Goal: Task Accomplishment & Management: Use online tool/utility

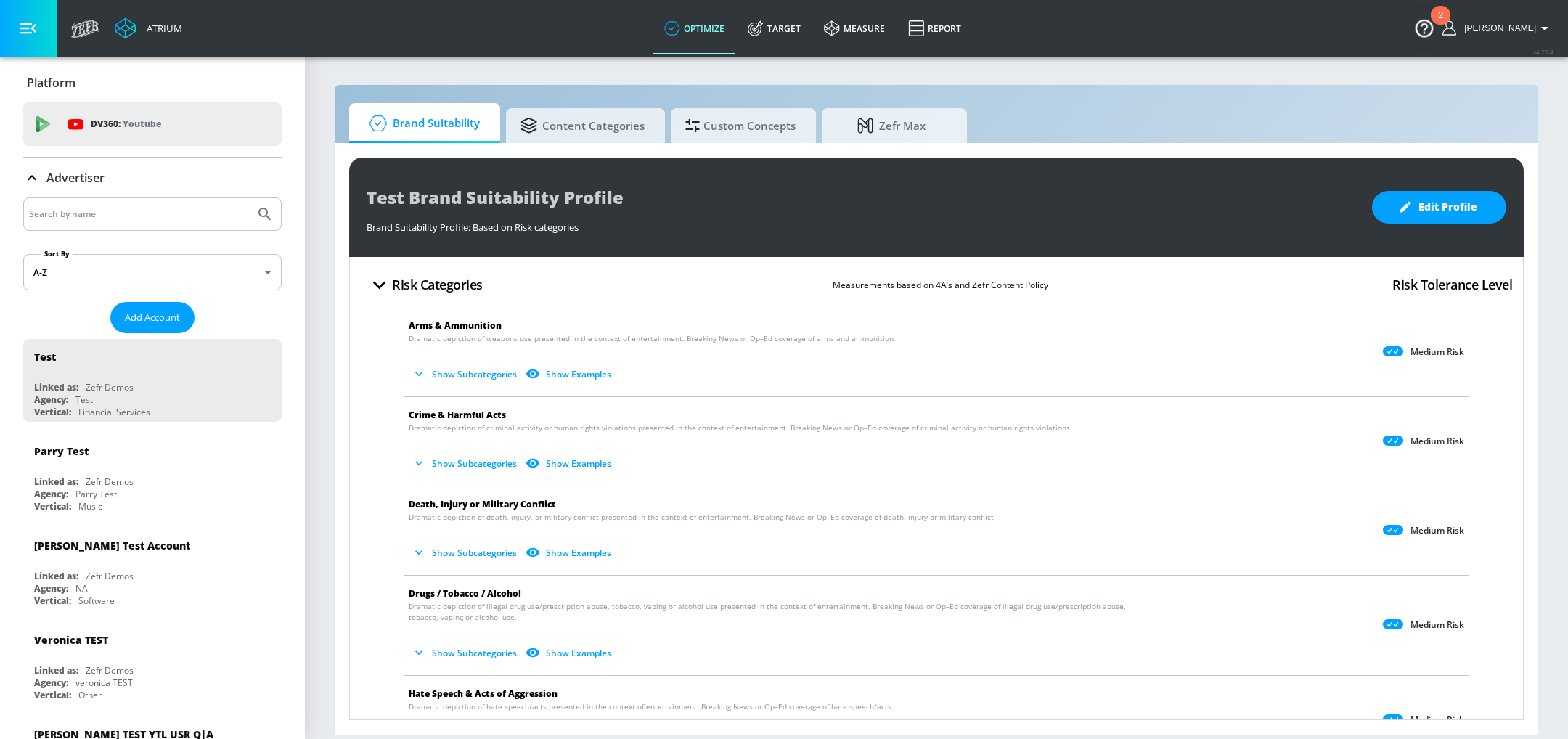
click at [212, 217] on input "Search by name" at bounding box center [138, 214] width 220 height 19
click at [249, 198] on button "Submit Search" at bounding box center [265, 214] width 32 height 32
click at [28, 175] on icon at bounding box center [32, 178] width 18 height 18
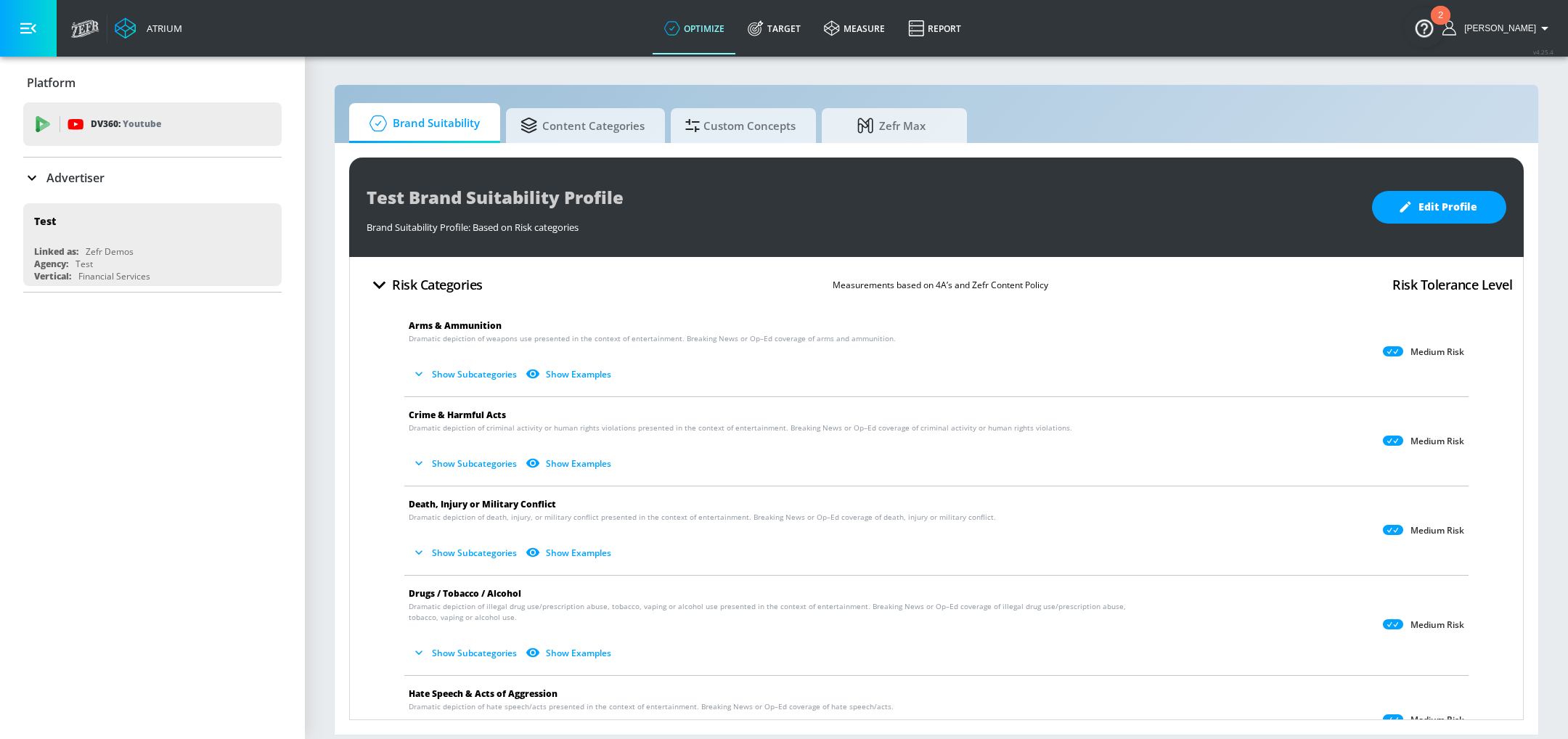
click at [26, 174] on icon at bounding box center [32, 178] width 18 height 18
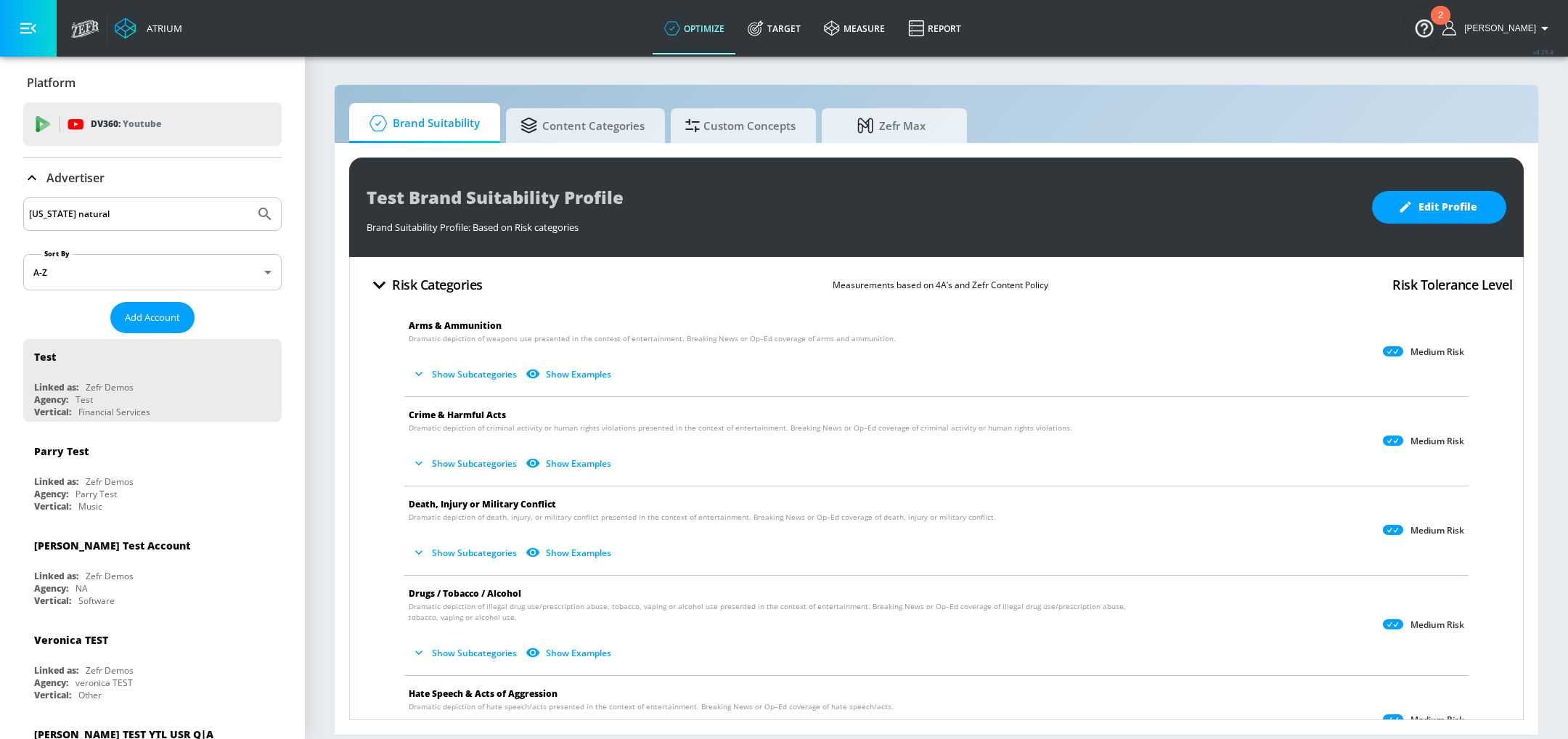
click at [119, 213] on input "florida natural" at bounding box center [138, 214] width 220 height 19
type input "florida's natural"
click at [249, 198] on button "Submit Search" at bounding box center [265, 214] width 32 height 32
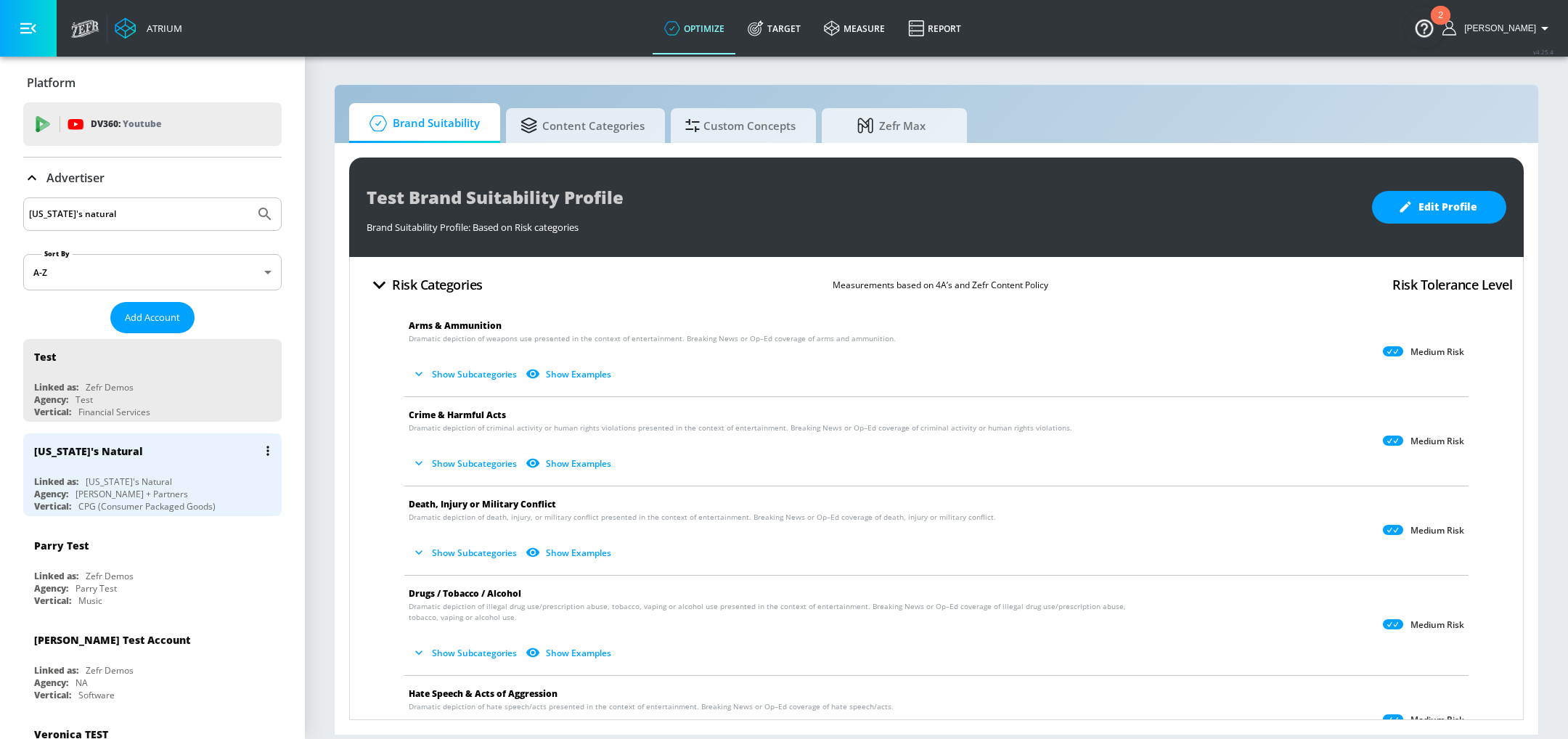
click at [146, 506] on div "CPG (Consumer Packaged Goods)" at bounding box center [147, 506] width 137 height 13
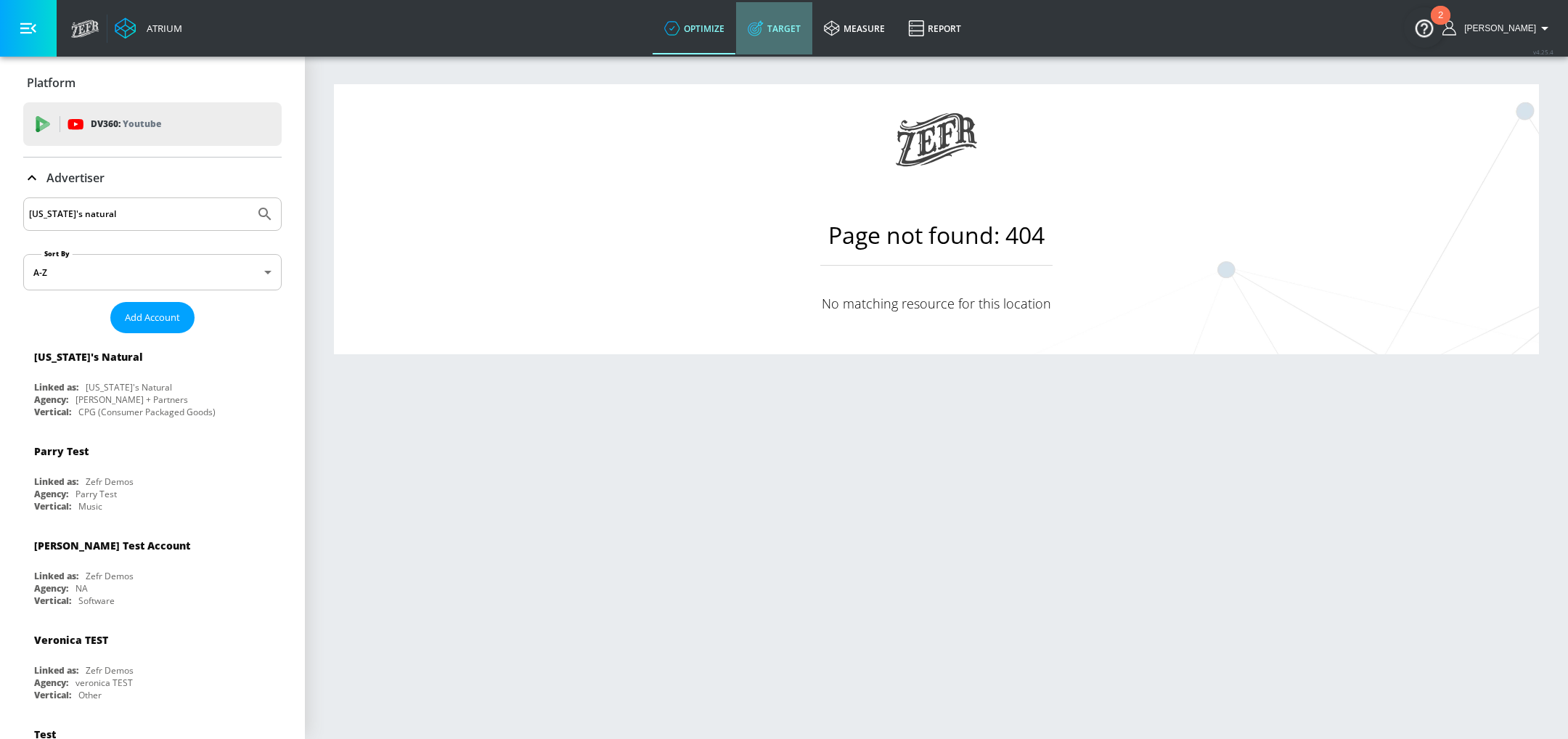
click at [800, 25] on link "Target" at bounding box center [774, 29] width 76 height 52
click at [29, 176] on icon at bounding box center [32, 178] width 8 height 5
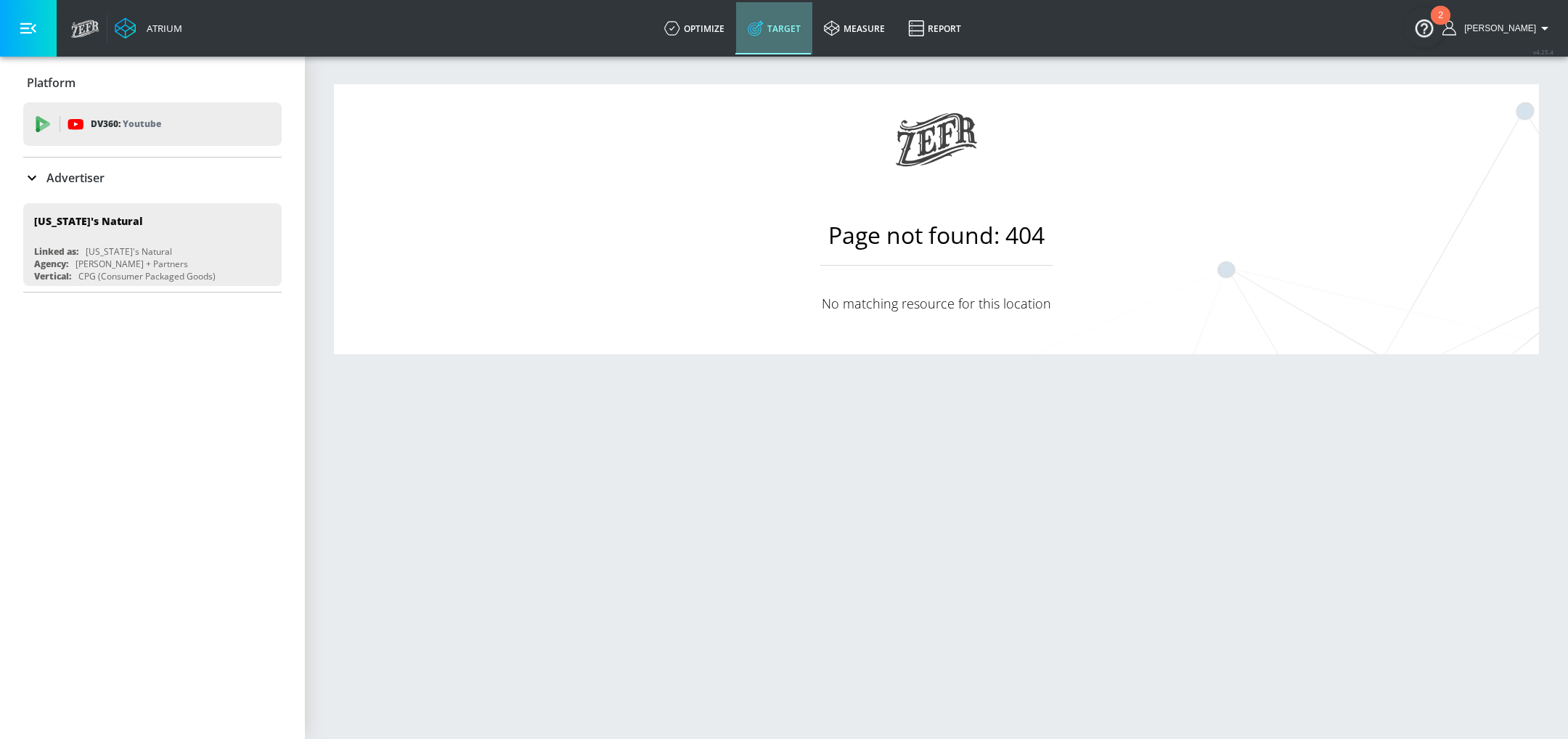
click at [795, 21] on link "Target" at bounding box center [774, 29] width 76 height 52
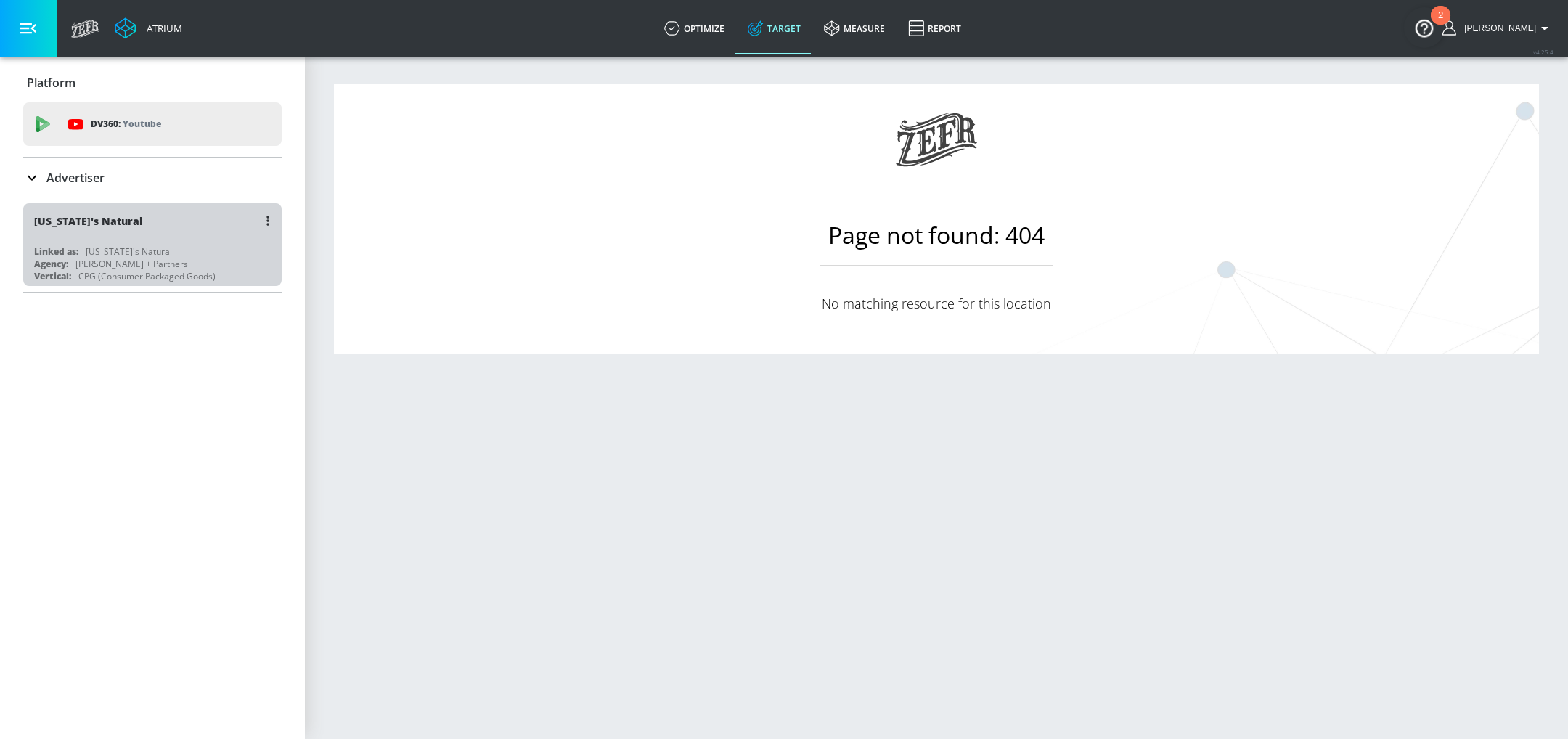
click at [155, 242] on div "Florida's Natural Linked as: Florida's Natural Agency: Merkley + Partners Verti…" at bounding box center [153, 244] width 259 height 83
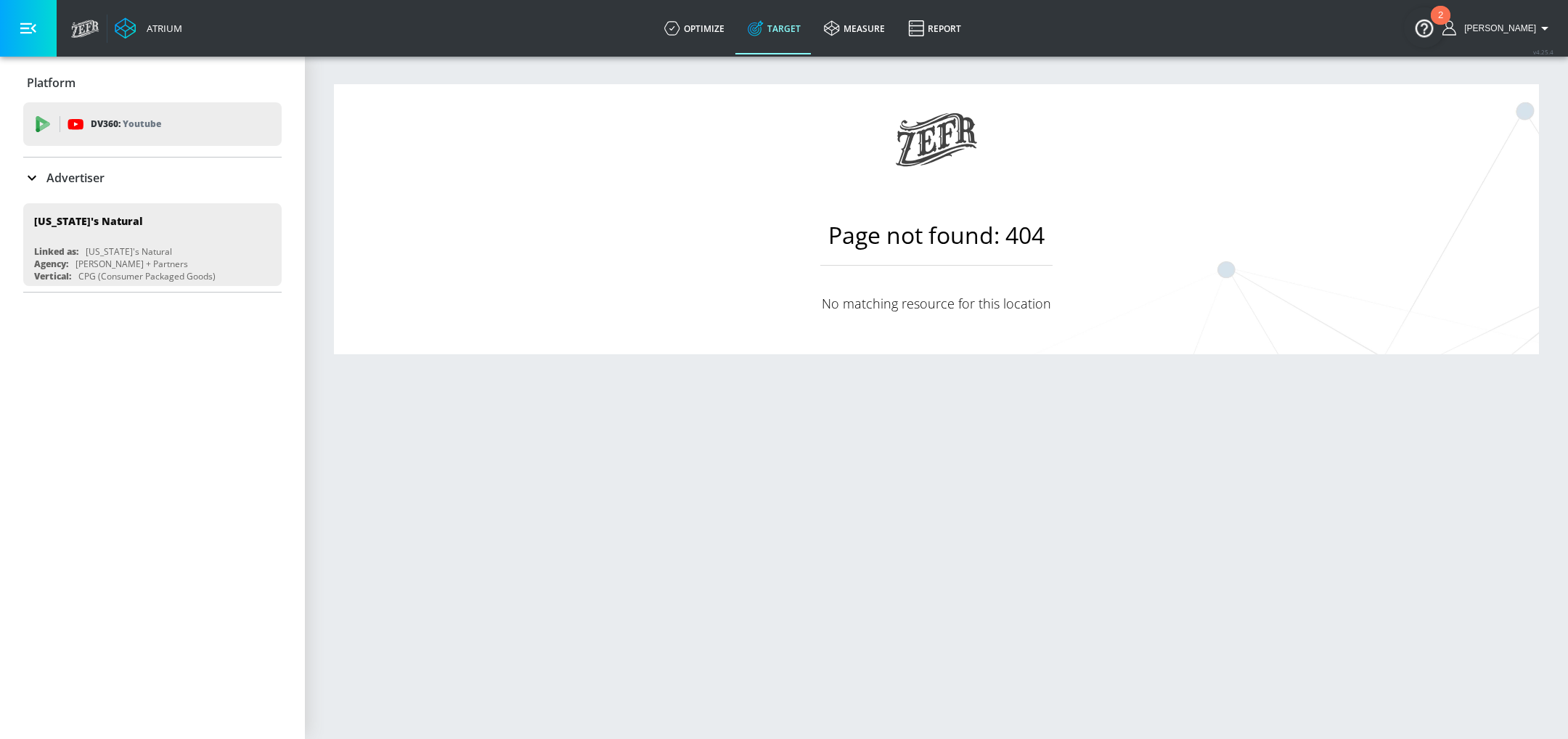
click at [787, 30] on link "Target" at bounding box center [774, 29] width 76 height 52
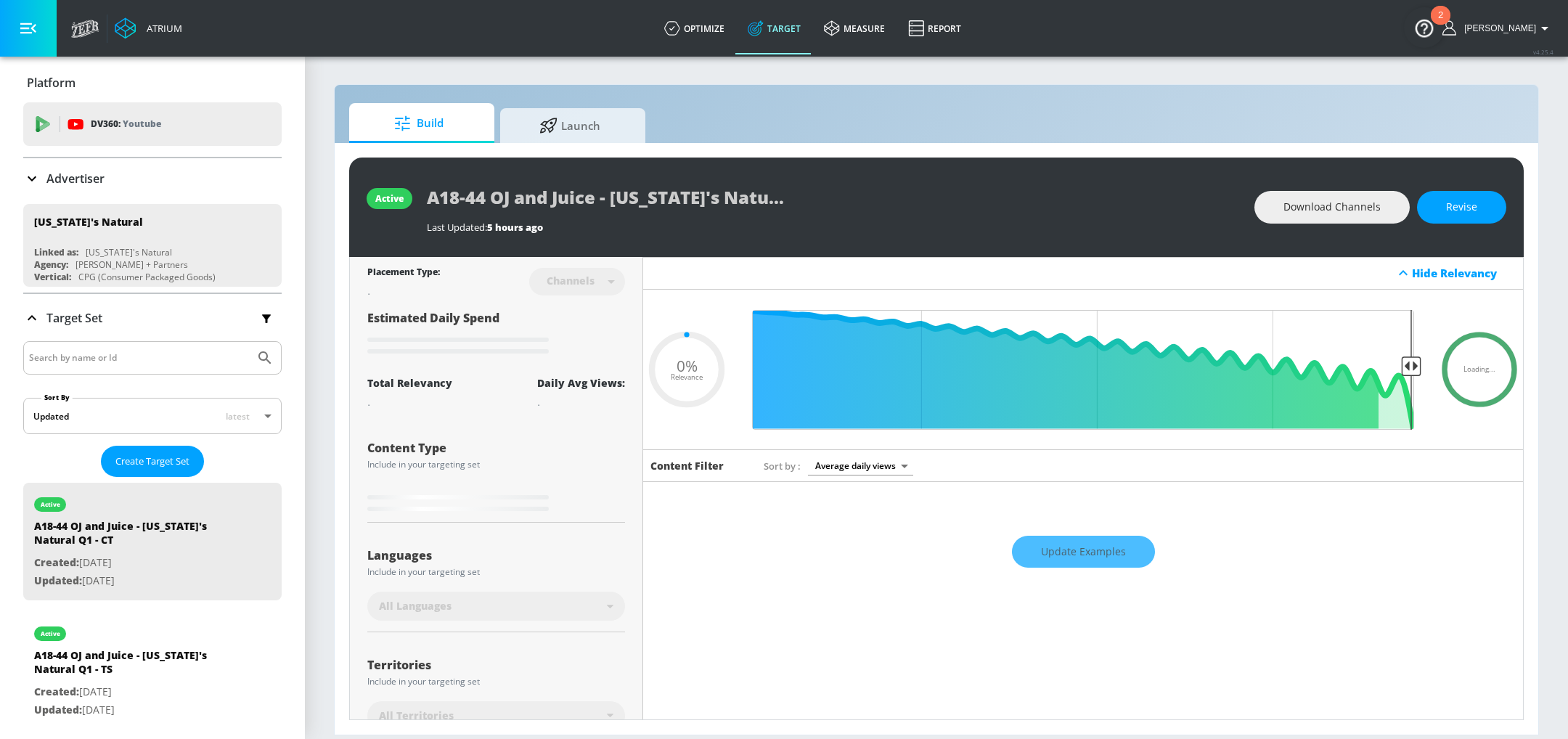
type input "0.5"
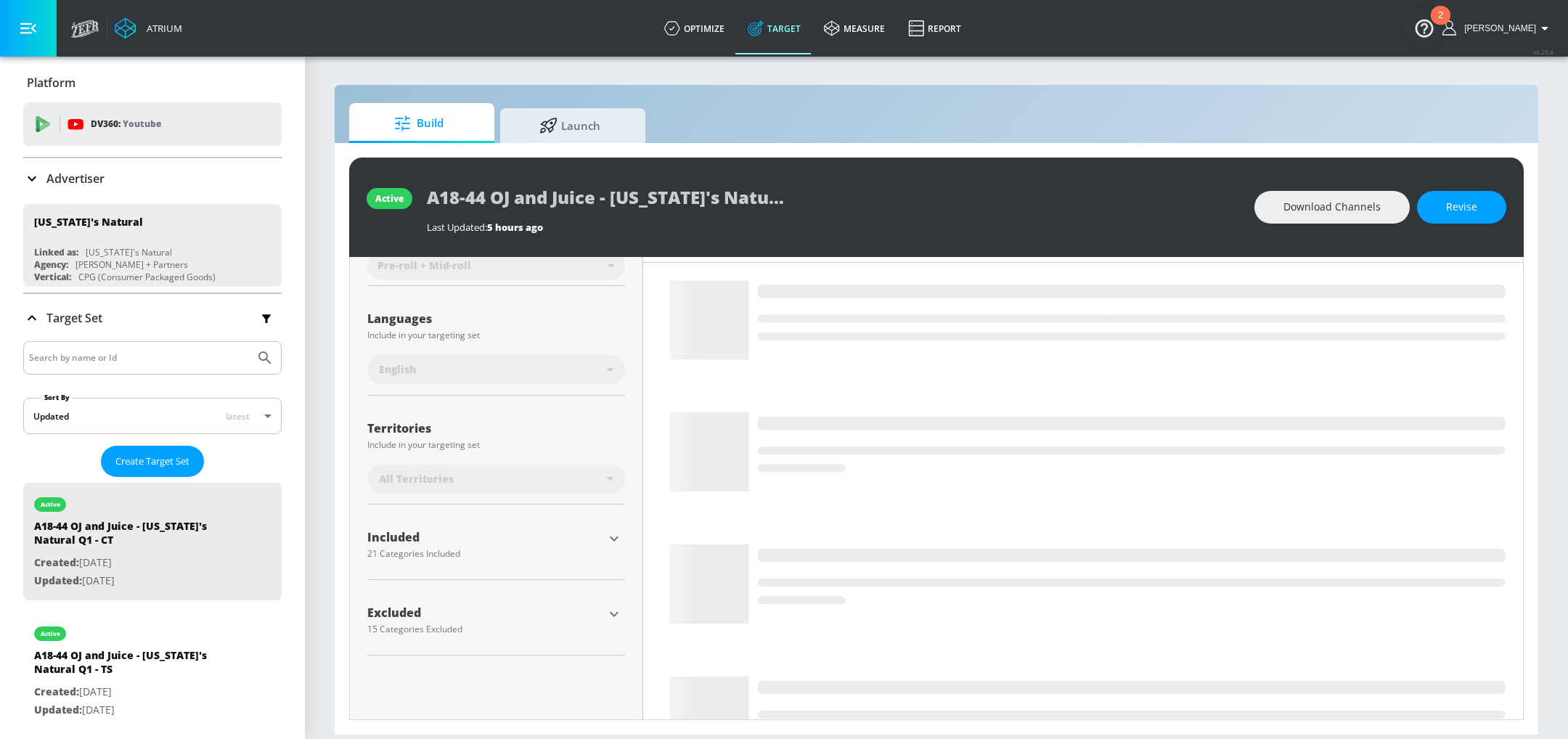
scroll to position [168, 0]
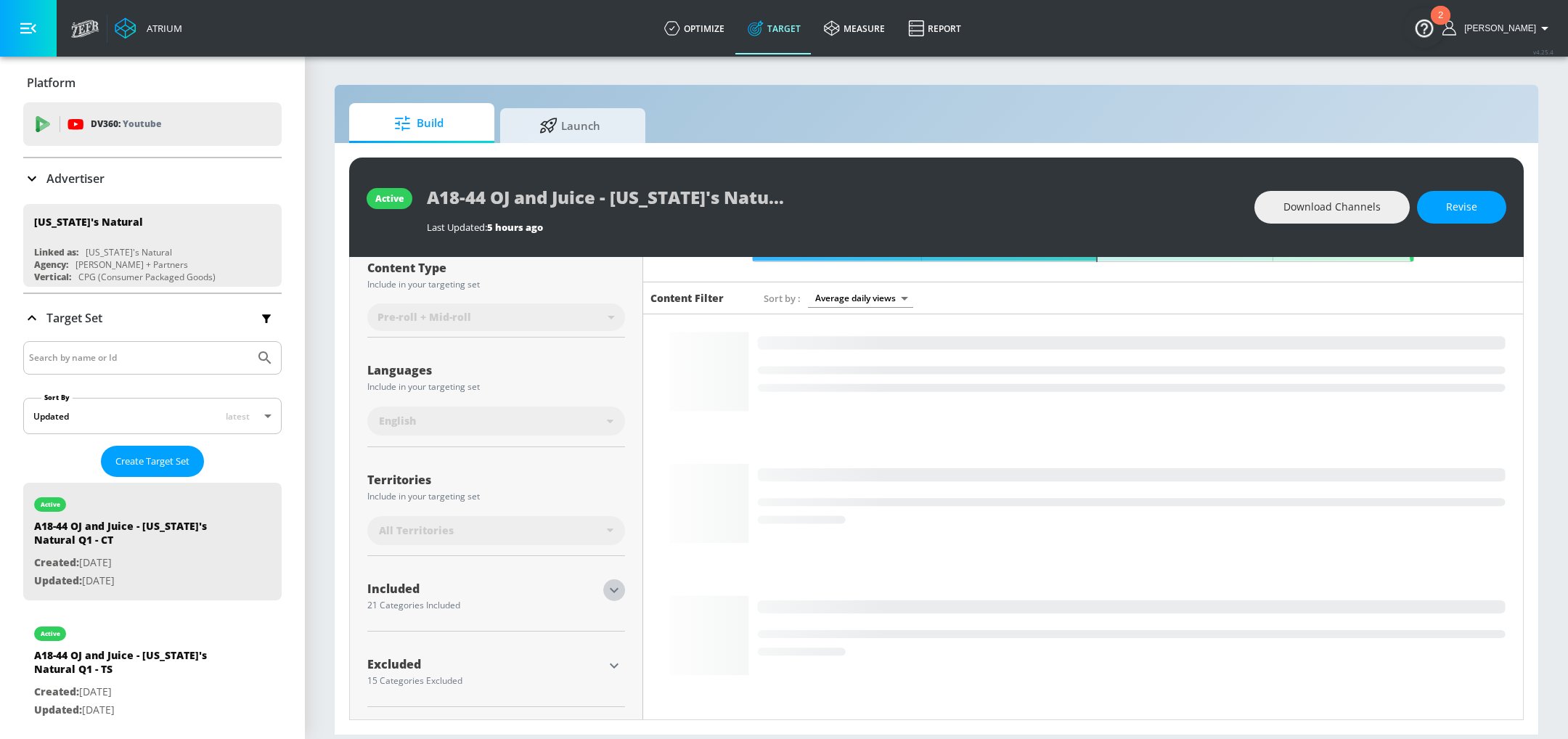
click at [609, 592] on icon "button" at bounding box center [614, 590] width 18 height 18
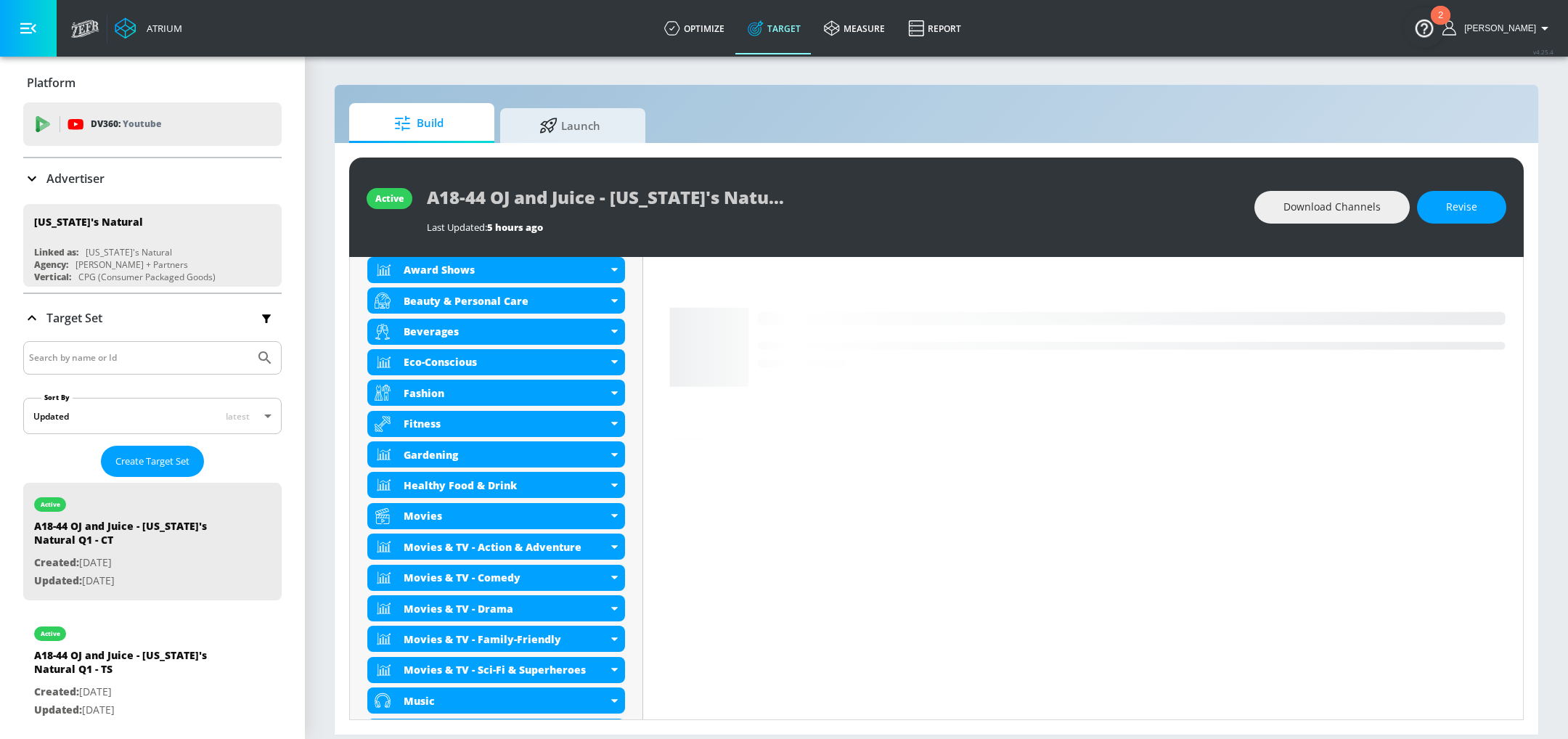
scroll to position [865, 0]
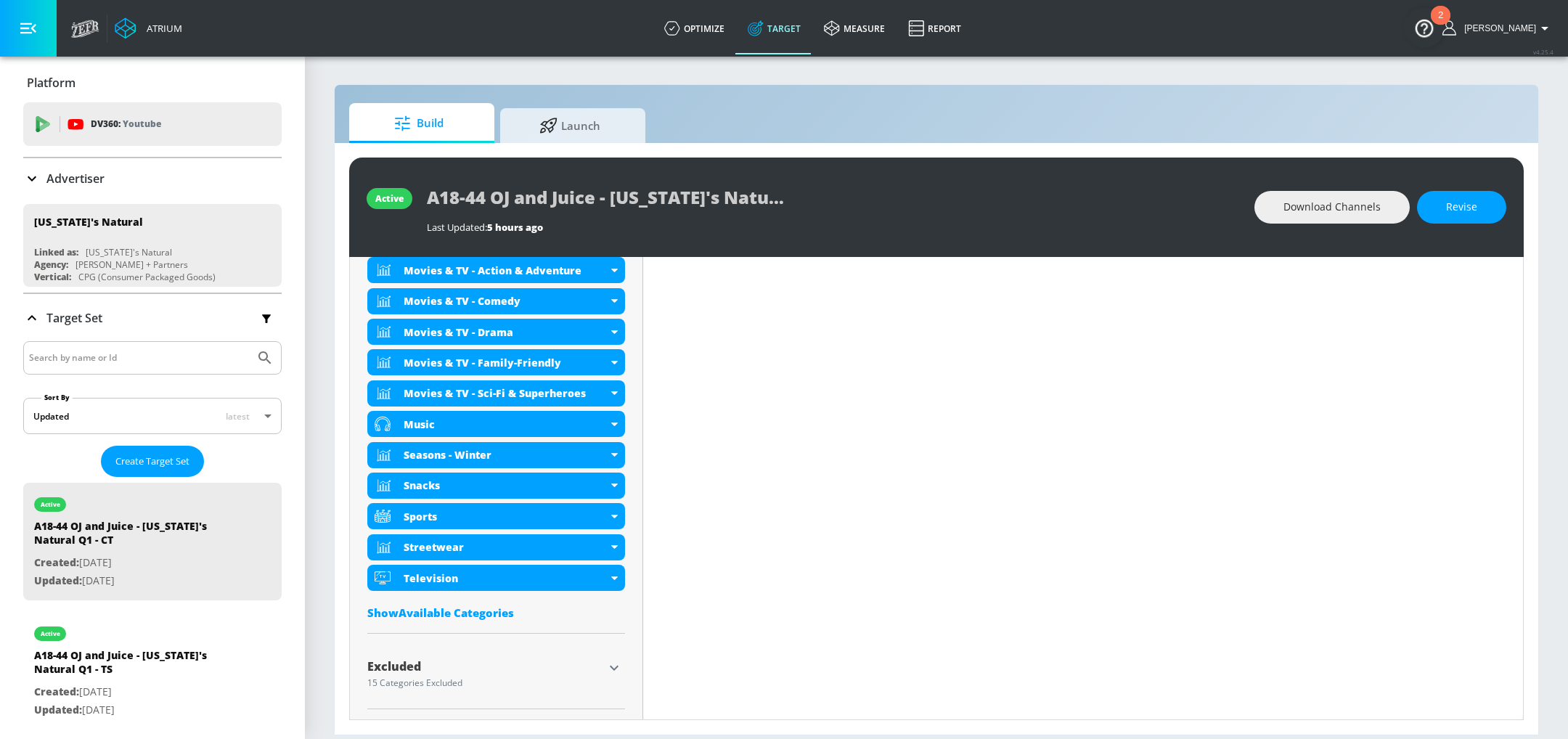
click at [471, 609] on div "Show Available Categories" at bounding box center [496, 613] width 258 height 14
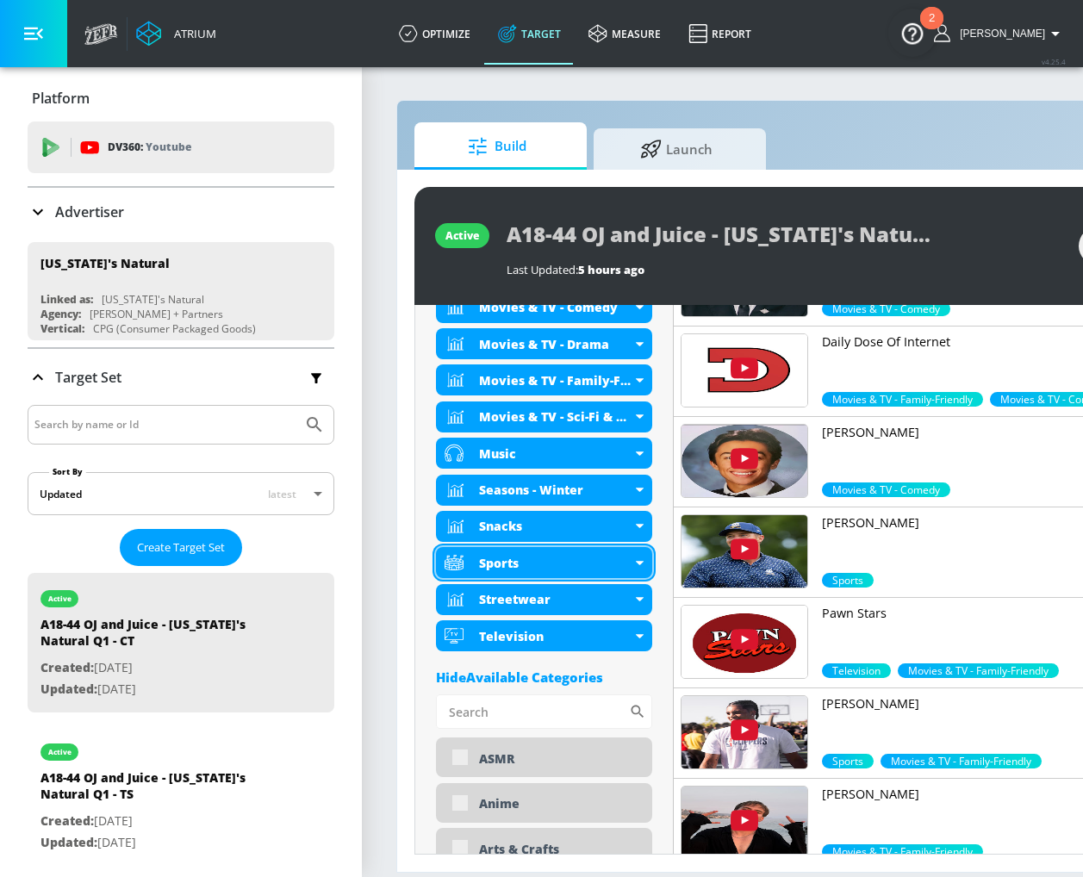
scroll to position [1114, 0]
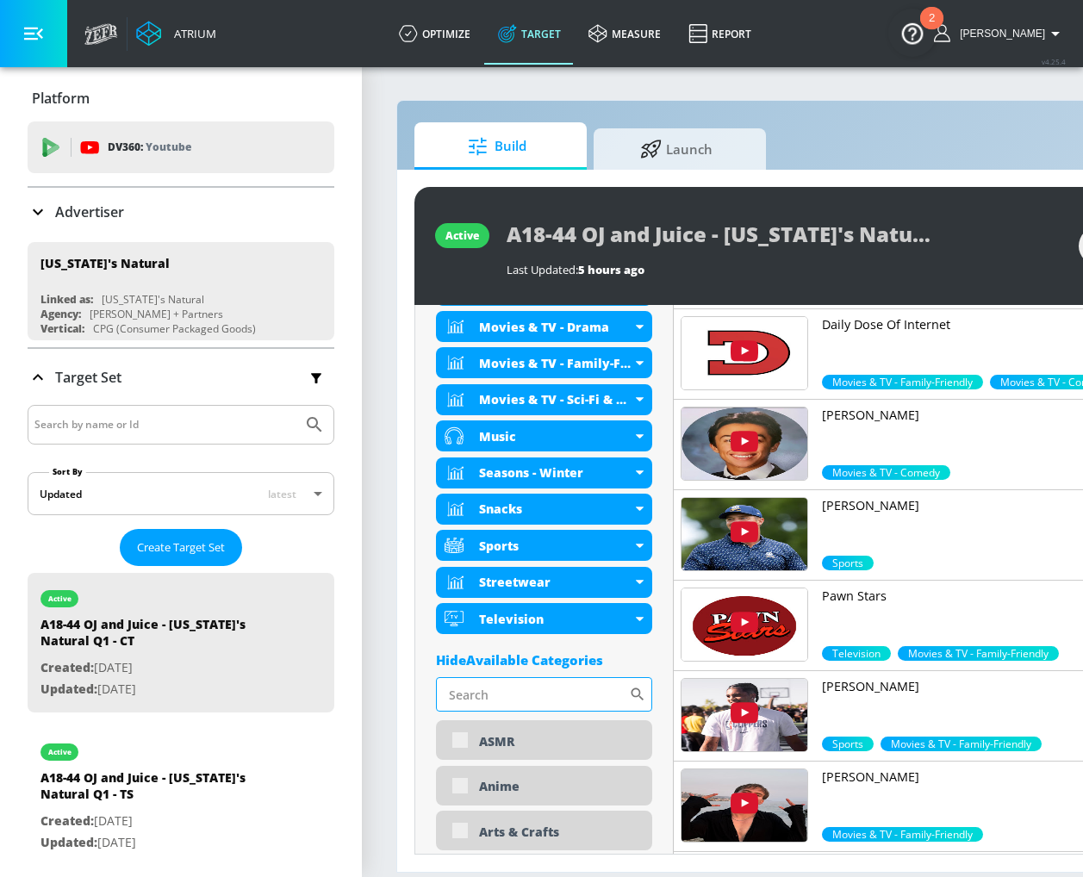
click at [547, 695] on input "Sort By" at bounding box center [532, 694] width 193 height 34
type input "s"
type input "x"
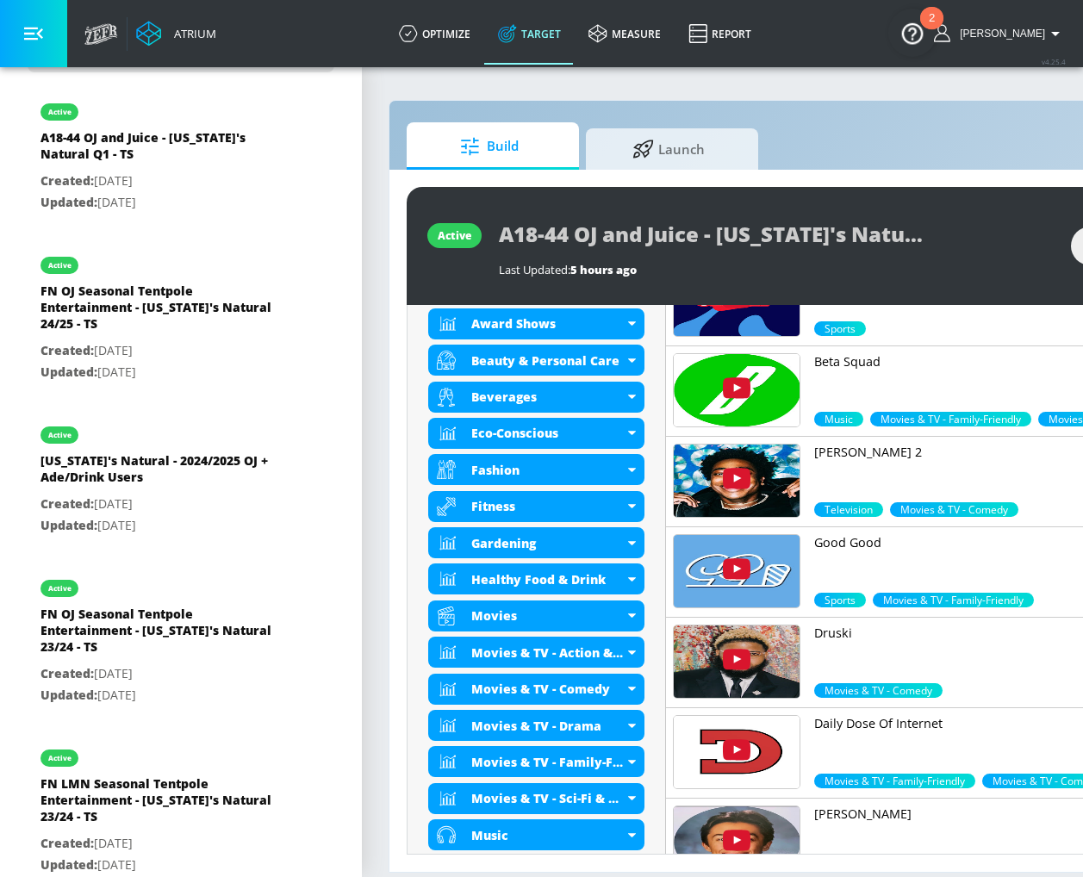
scroll to position [2900, 0]
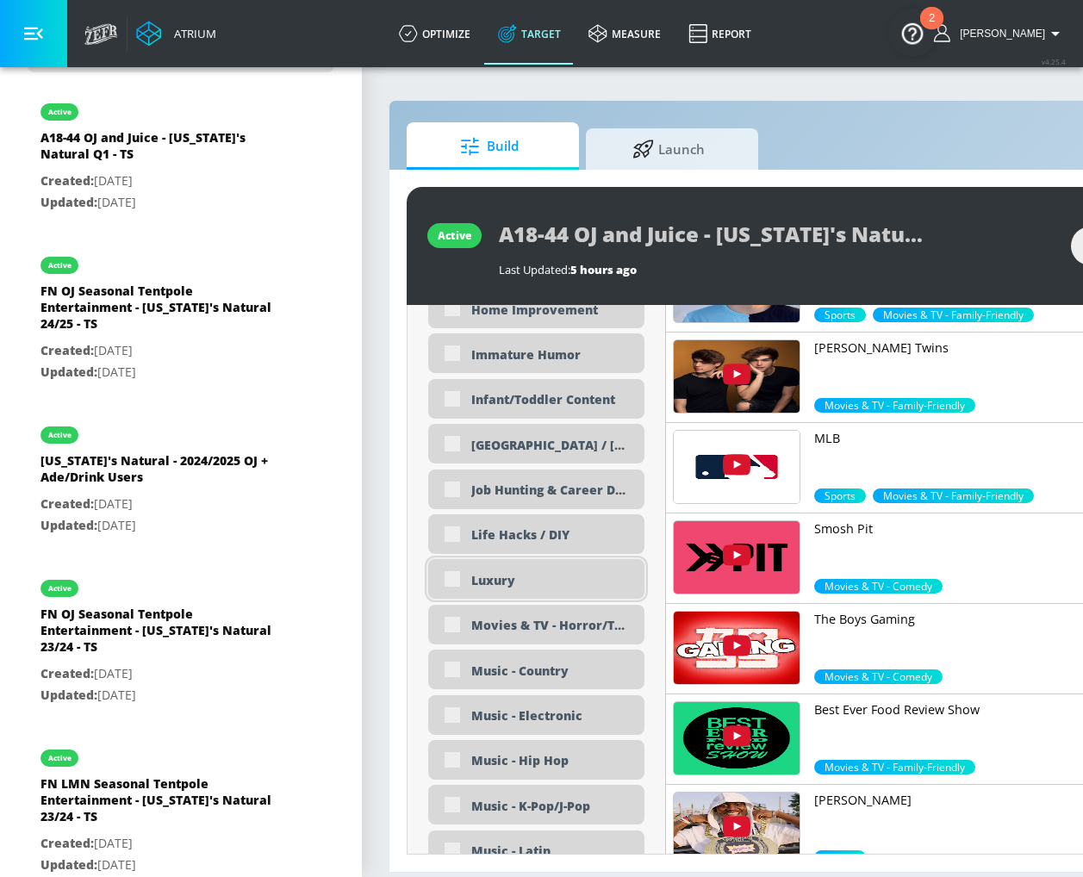
click at [452, 580] on div "Luxury" at bounding box center [536, 579] width 216 height 40
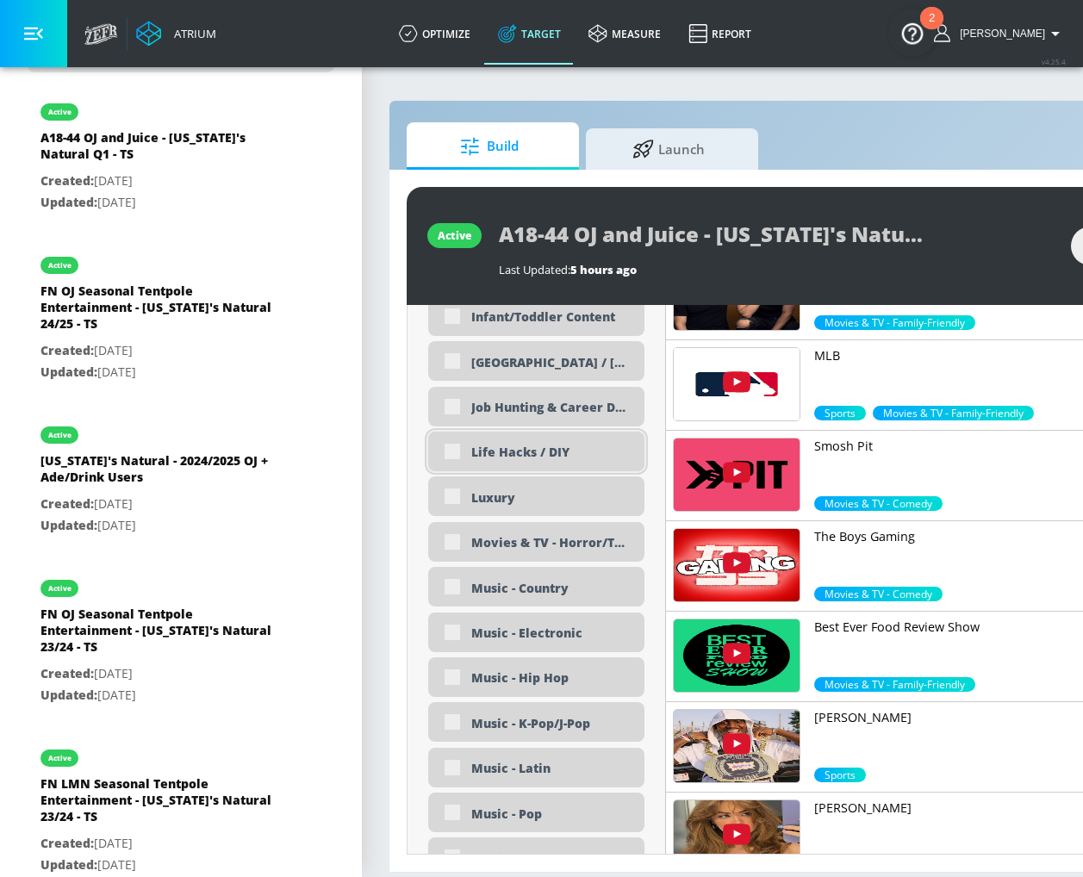
scroll to position [2986, 0]
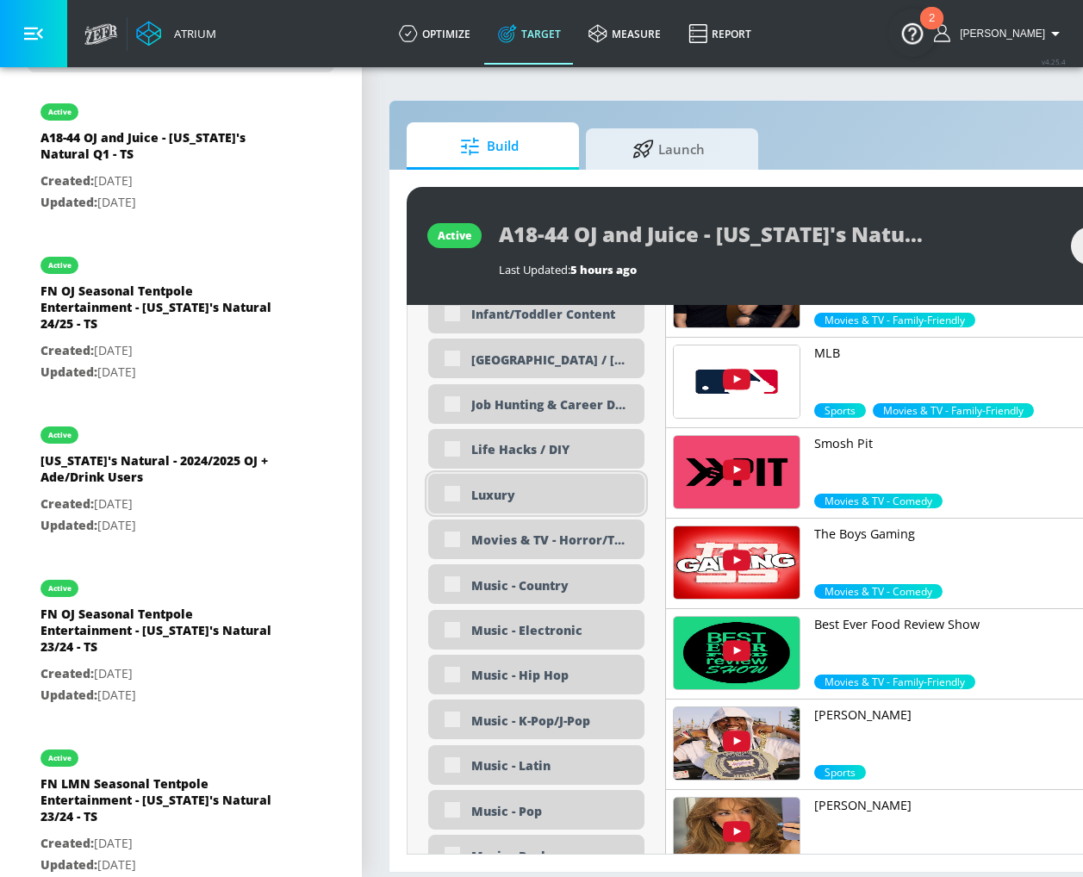
click at [452, 493] on div "Luxury" at bounding box center [536, 494] width 216 height 40
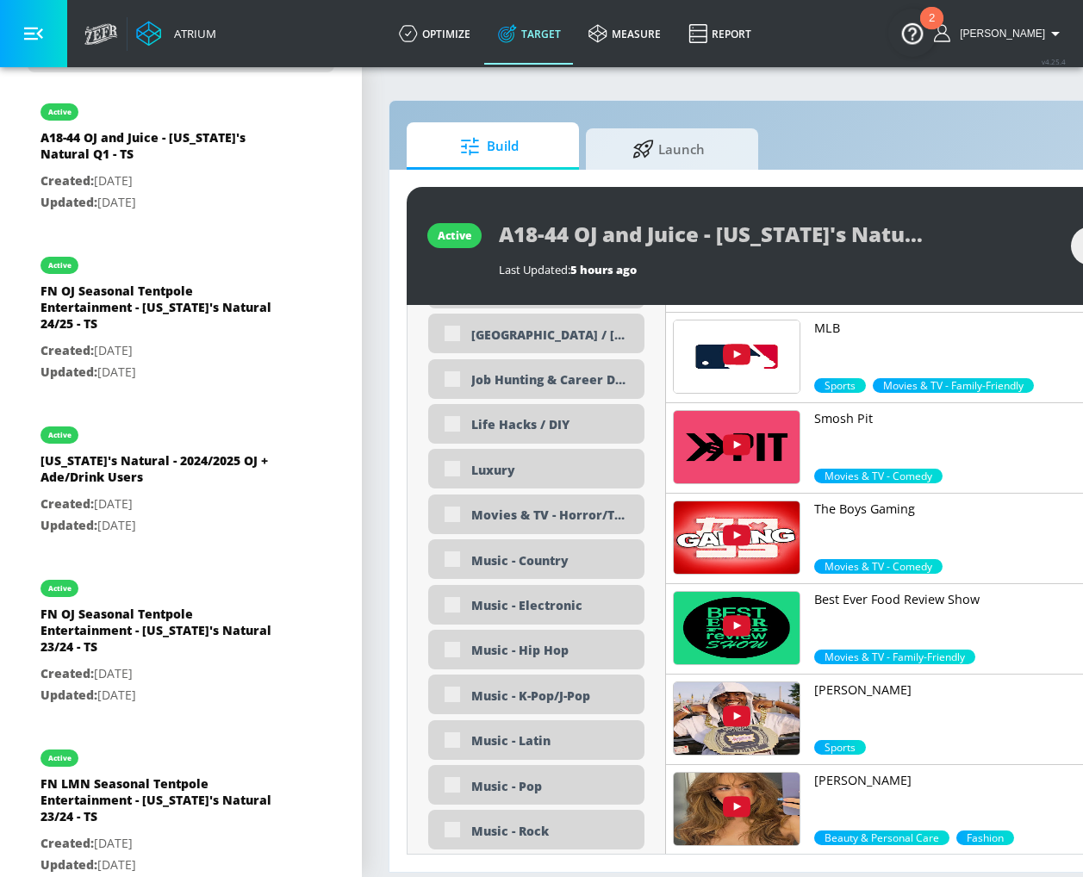
scroll to position [3011, 0]
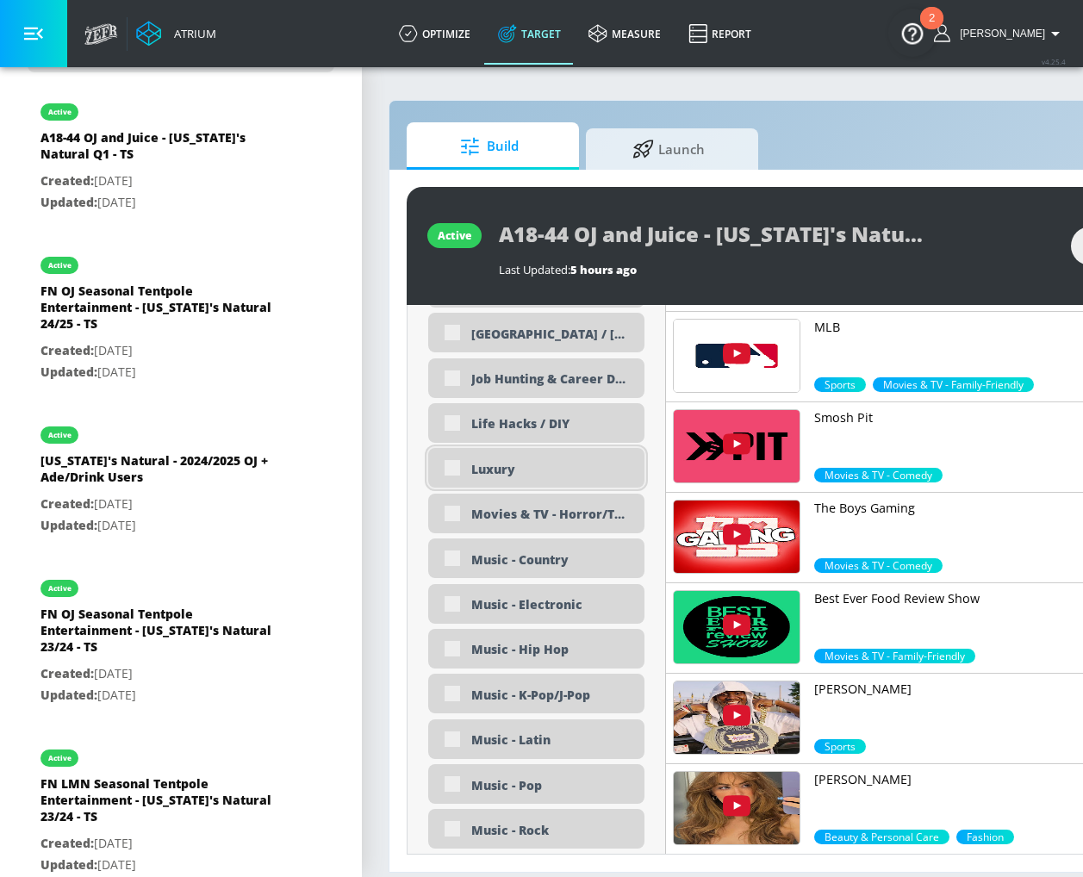
click at [453, 467] on div "Luxury" at bounding box center [536, 468] width 216 height 40
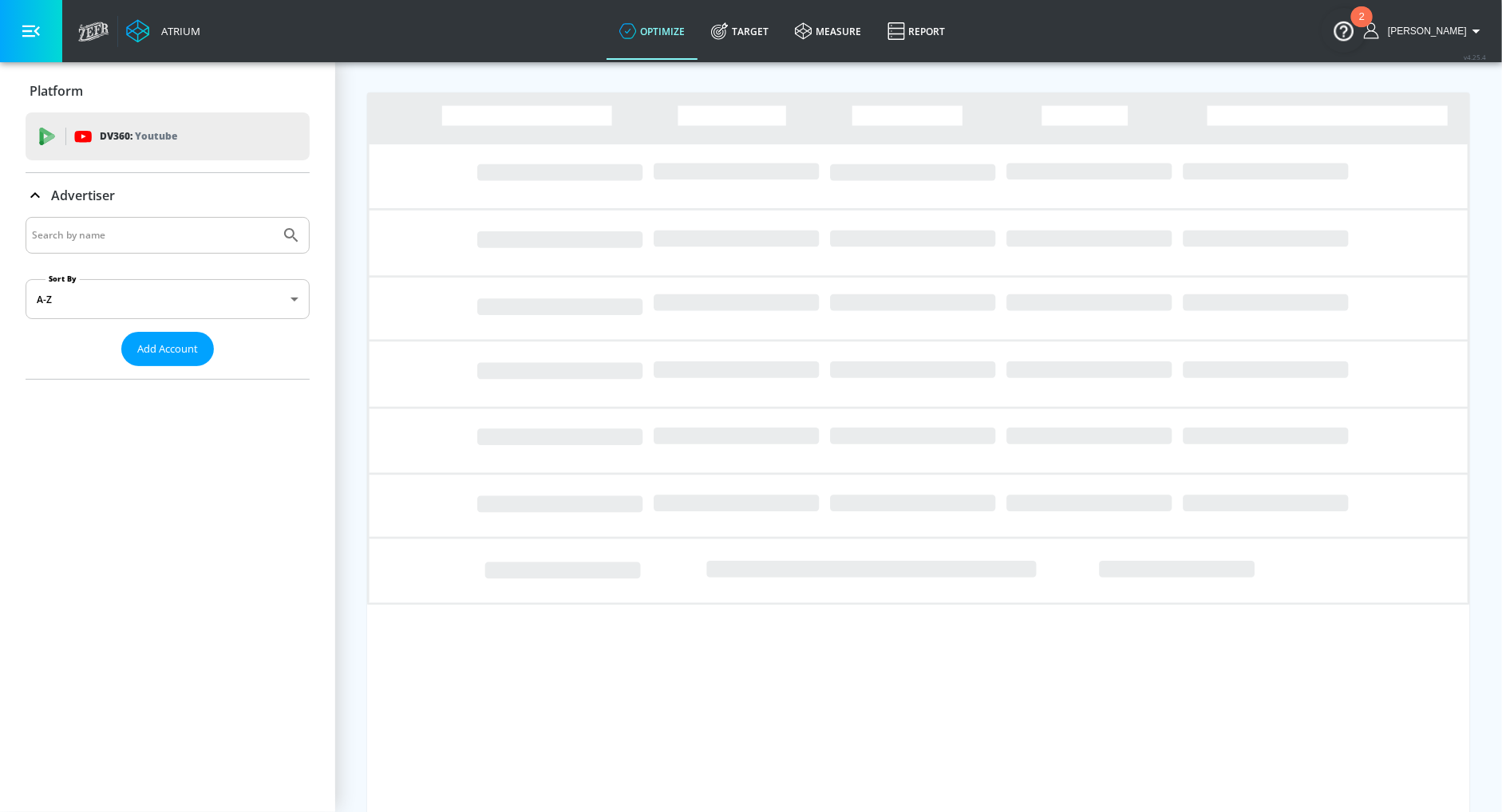
click at [155, 231] on input "Search by name" at bounding box center [152, 235] width 242 height 20
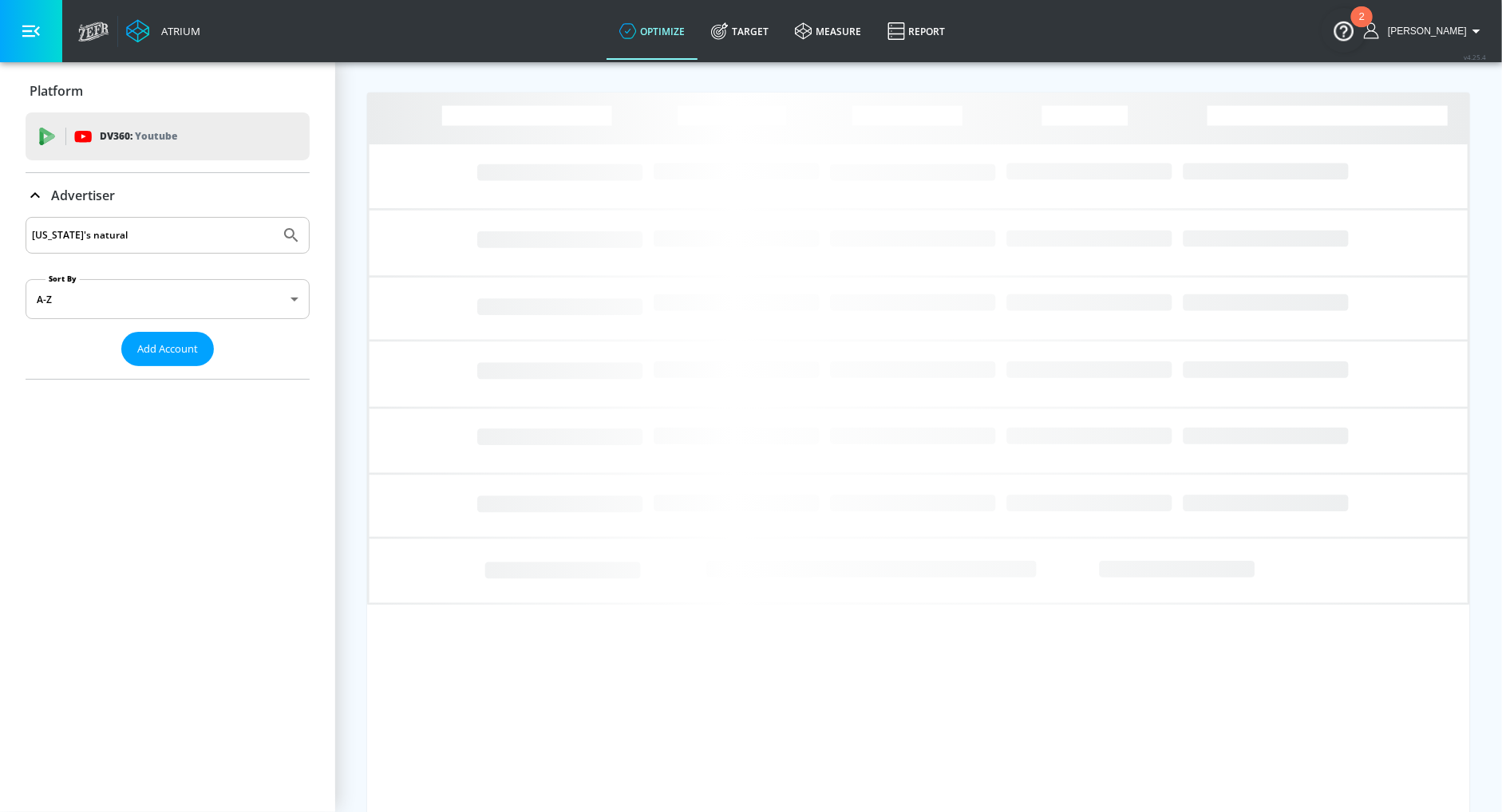
type input "[US_STATE]'s natural"
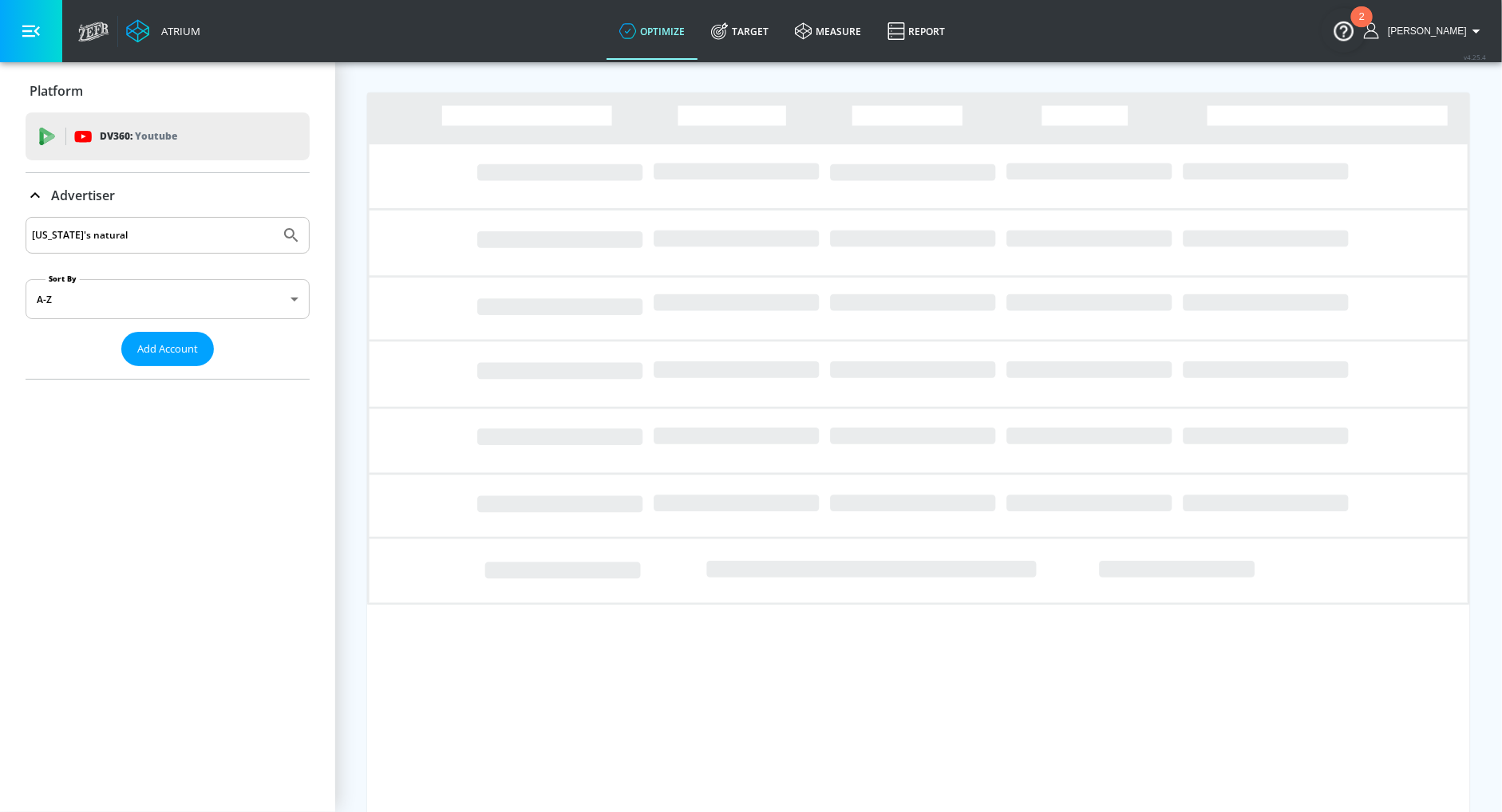
click at [274, 218] on button "Submit Search" at bounding box center [292, 235] width 35 height 35
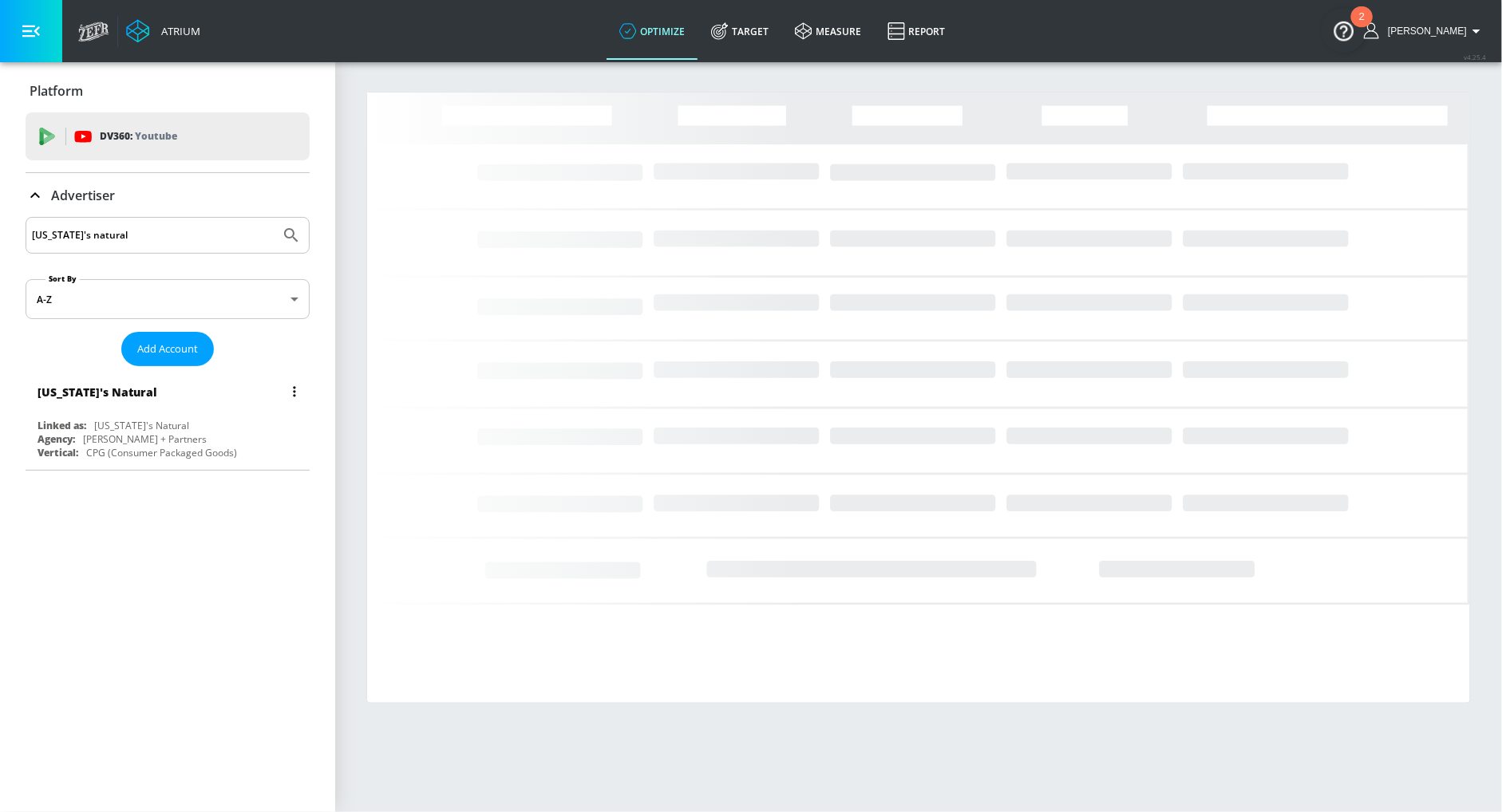
click at [124, 446] on div "CPG (Consumer Packaged Goods)" at bounding box center [161, 453] width 151 height 14
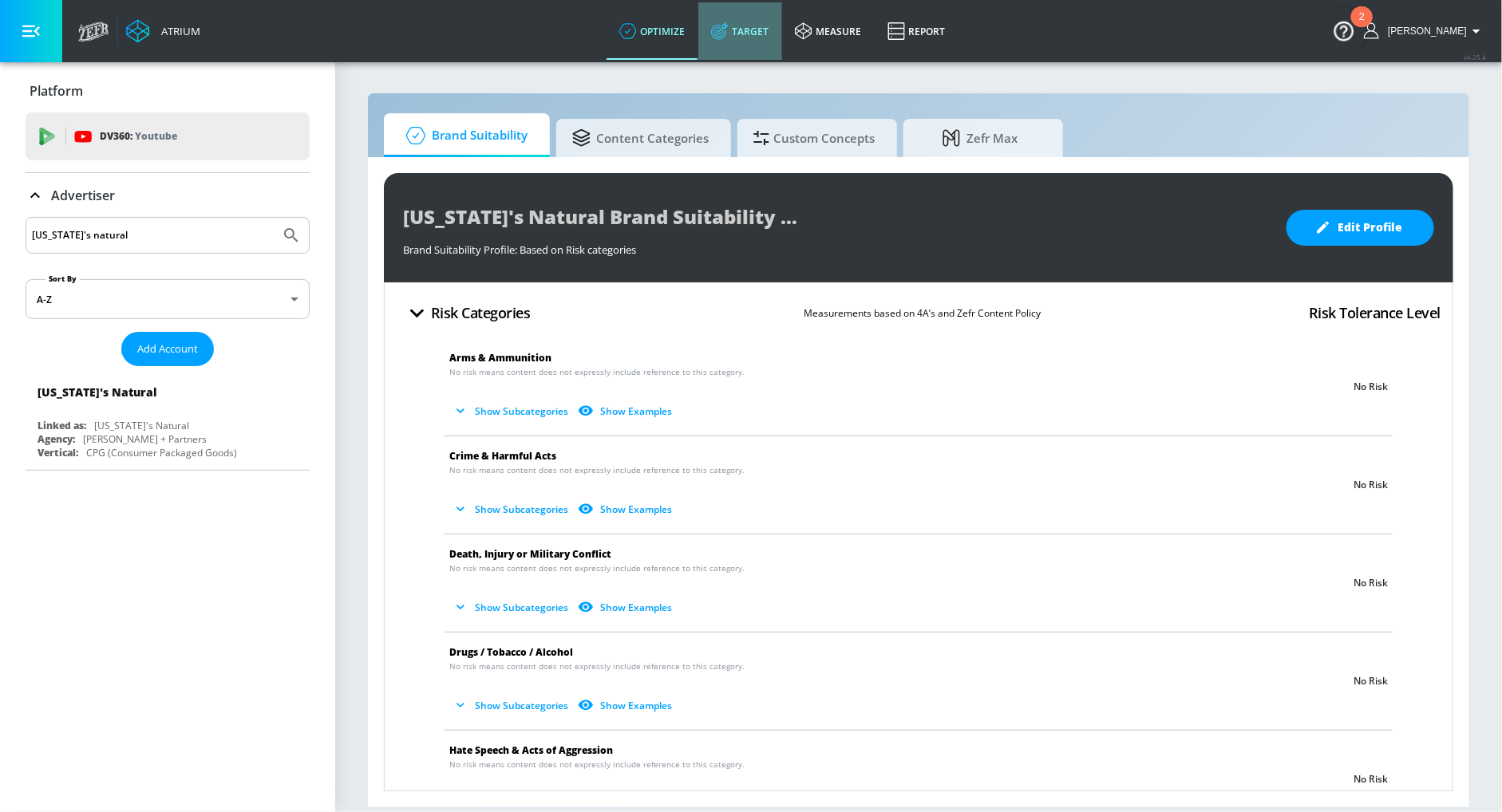
click at [771, 31] on link "Target" at bounding box center [740, 31] width 83 height 57
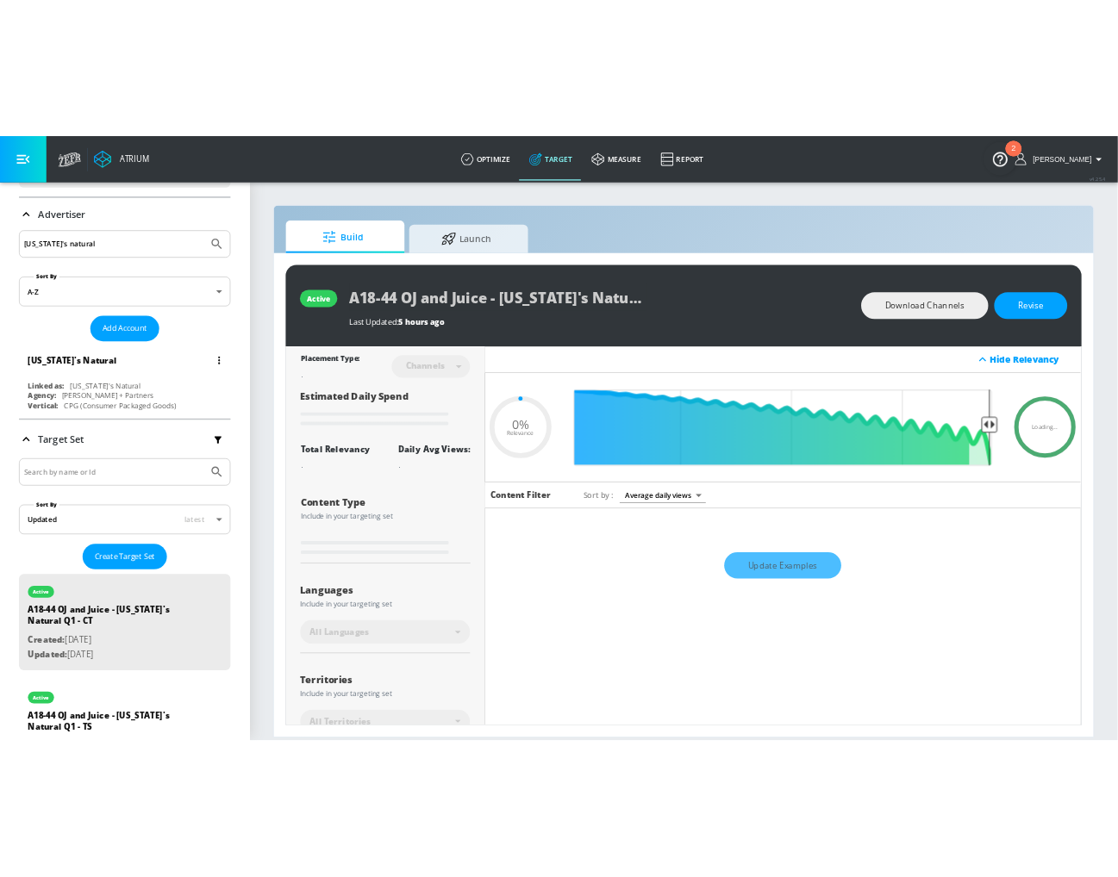
scroll to position [120, 0]
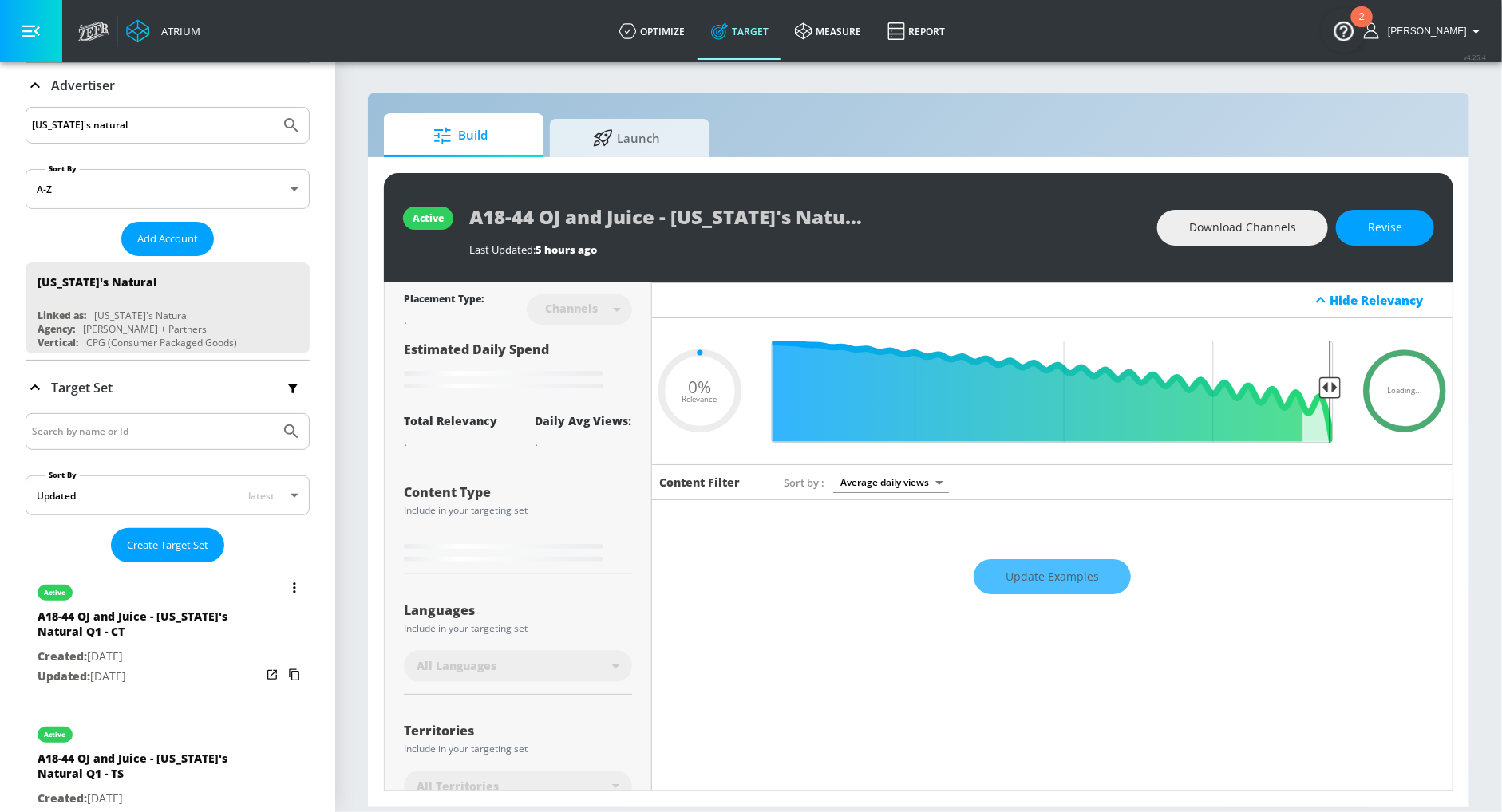
click at [130, 628] on div "A18-44 OJ and Juice - Florida's Natural Q1 - CT" at bounding box center [148, 627] width 223 height 38
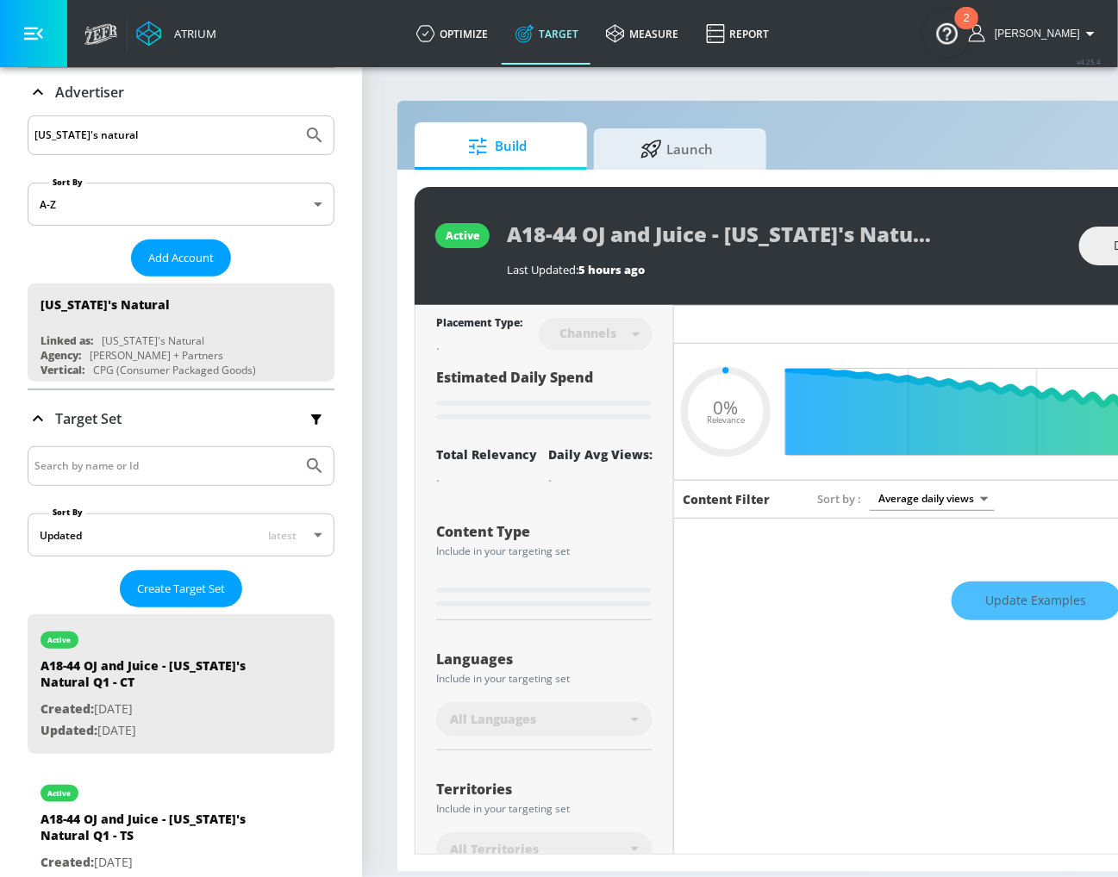
scroll to position [217, 0]
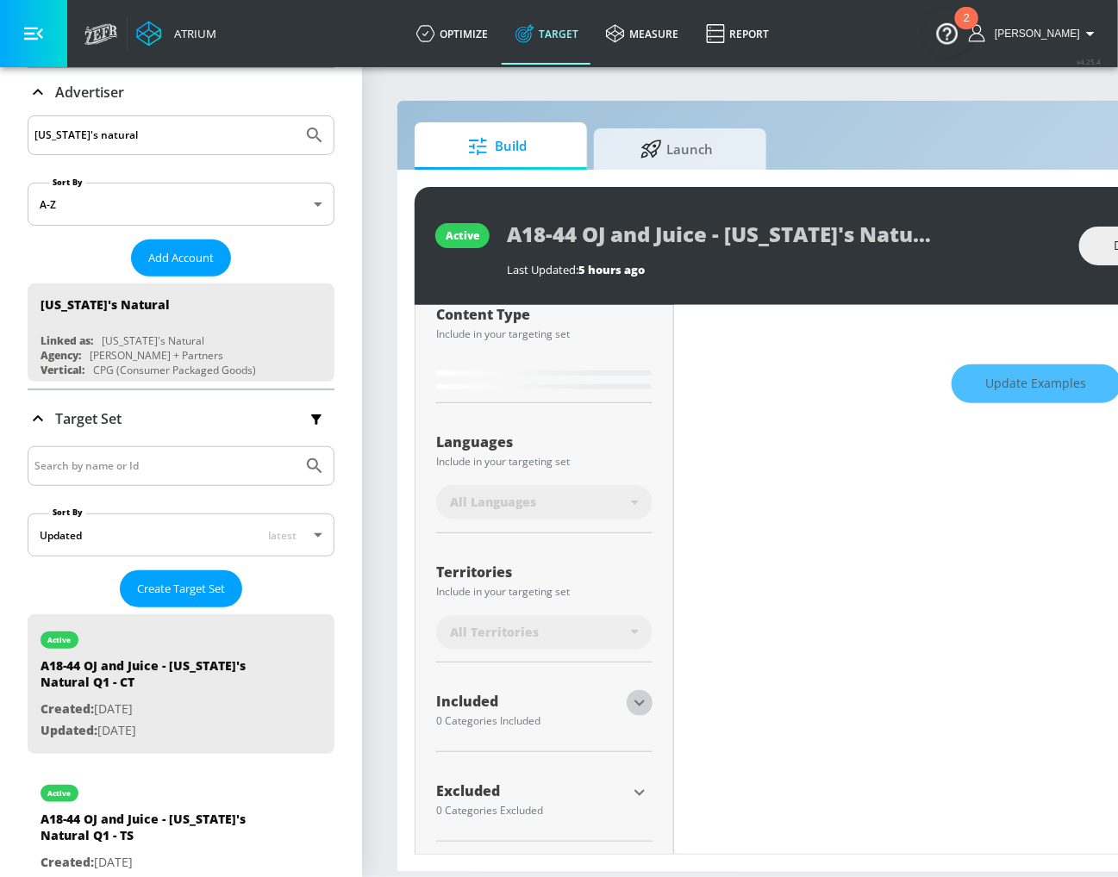
click at [632, 701] on icon "button" at bounding box center [639, 703] width 21 height 21
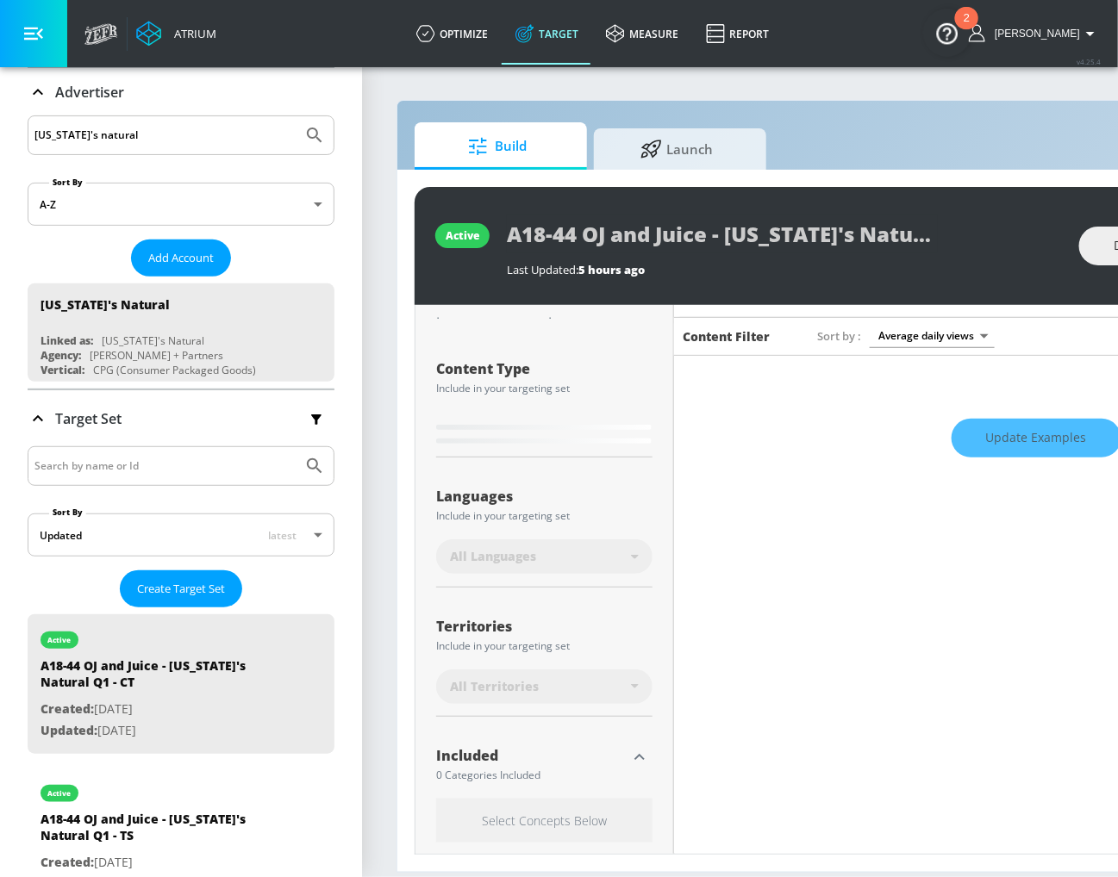
scroll to position [159, 0]
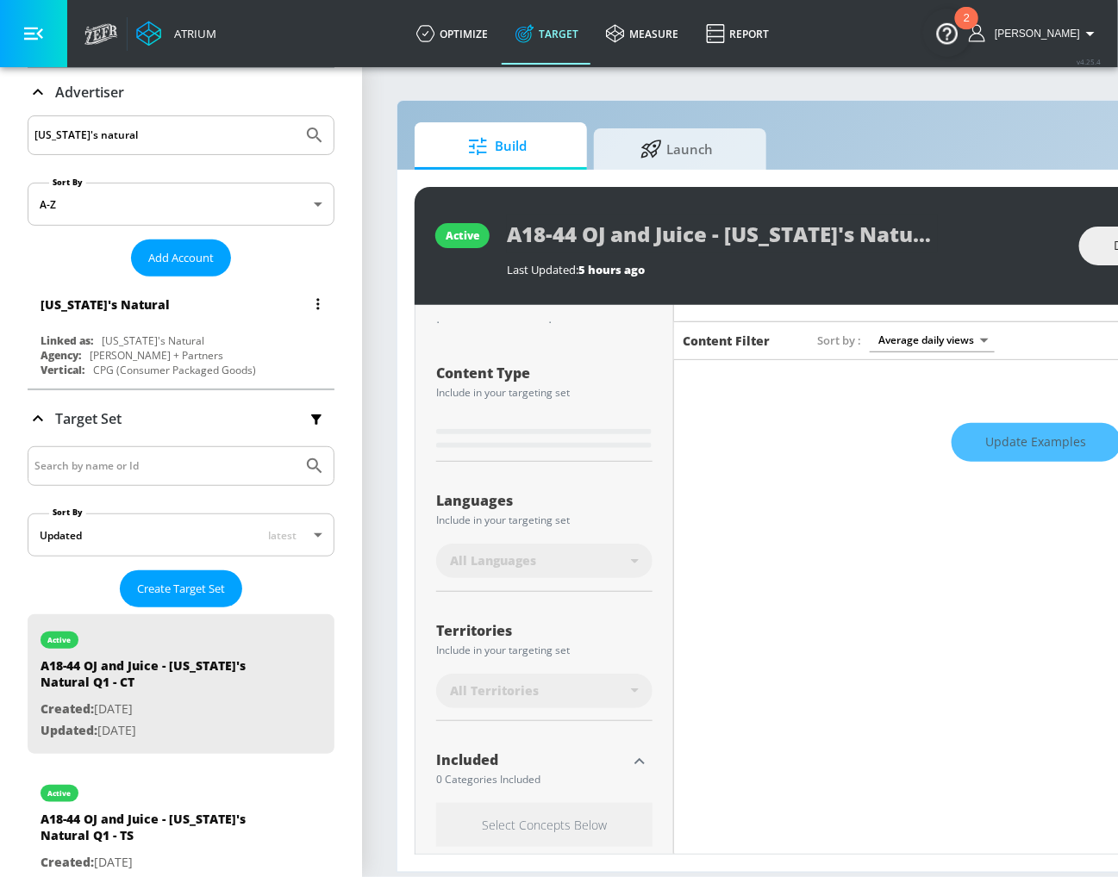
type input "0.5"
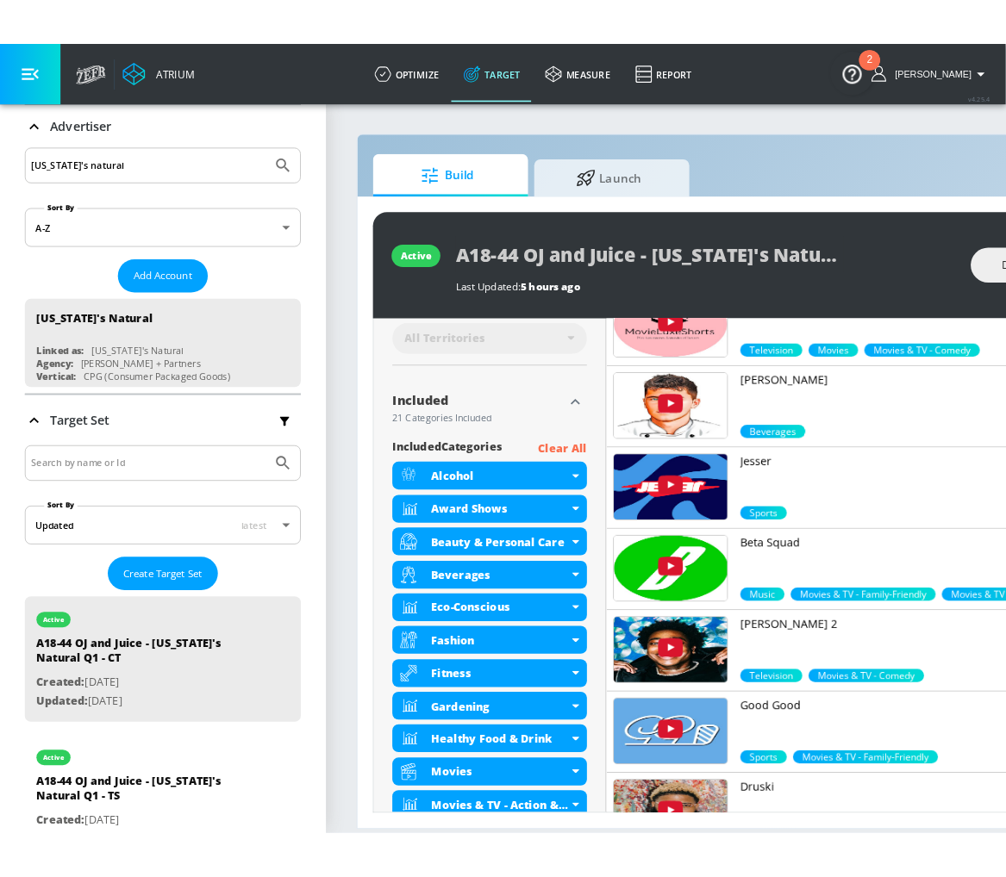
scroll to position [459, 0]
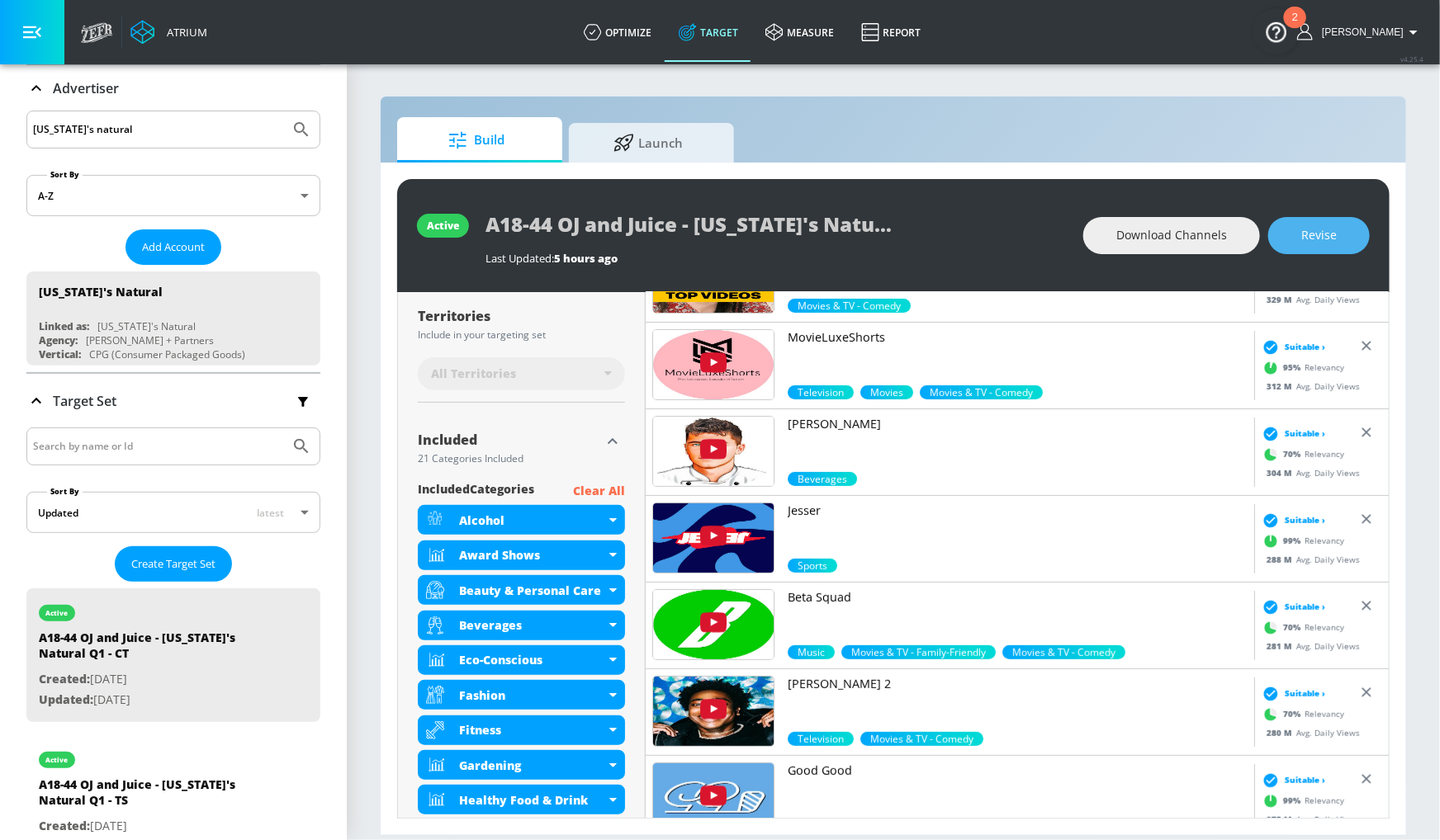
click at [1335, 243] on span "Revise" at bounding box center [1318, 236] width 35 height 21
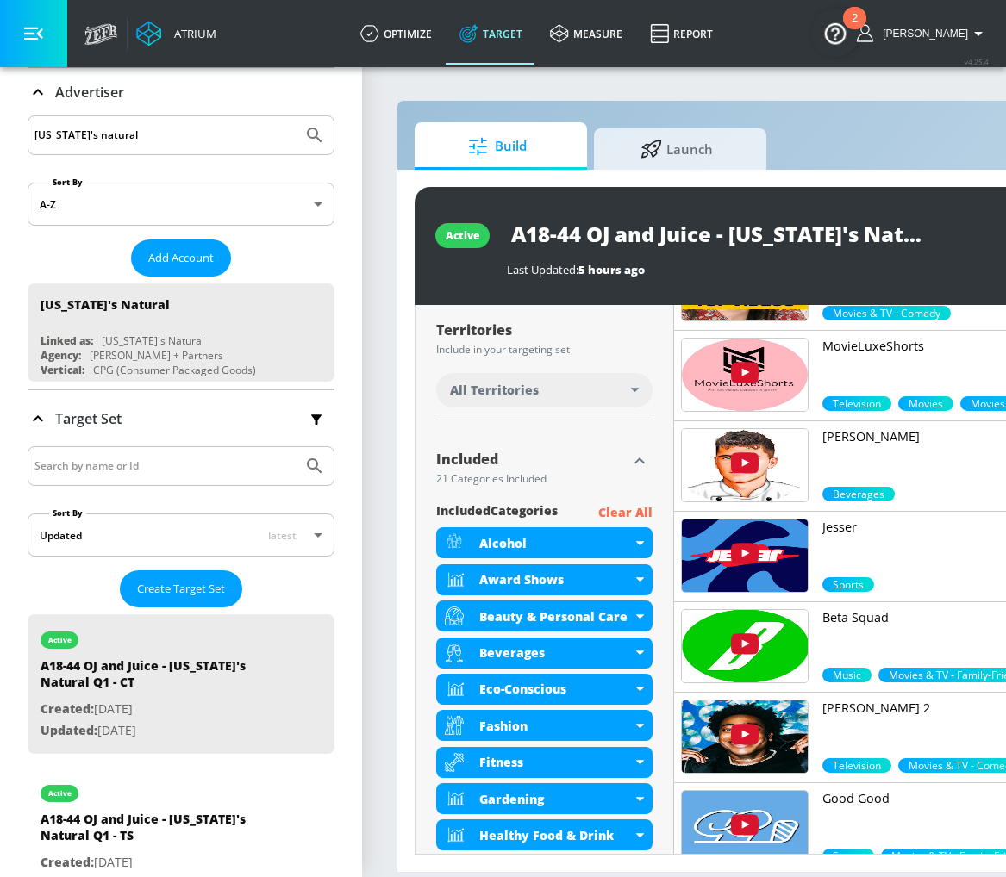
click at [588, 476] on div "21 Categories Included" at bounding box center [531, 479] width 190 height 10
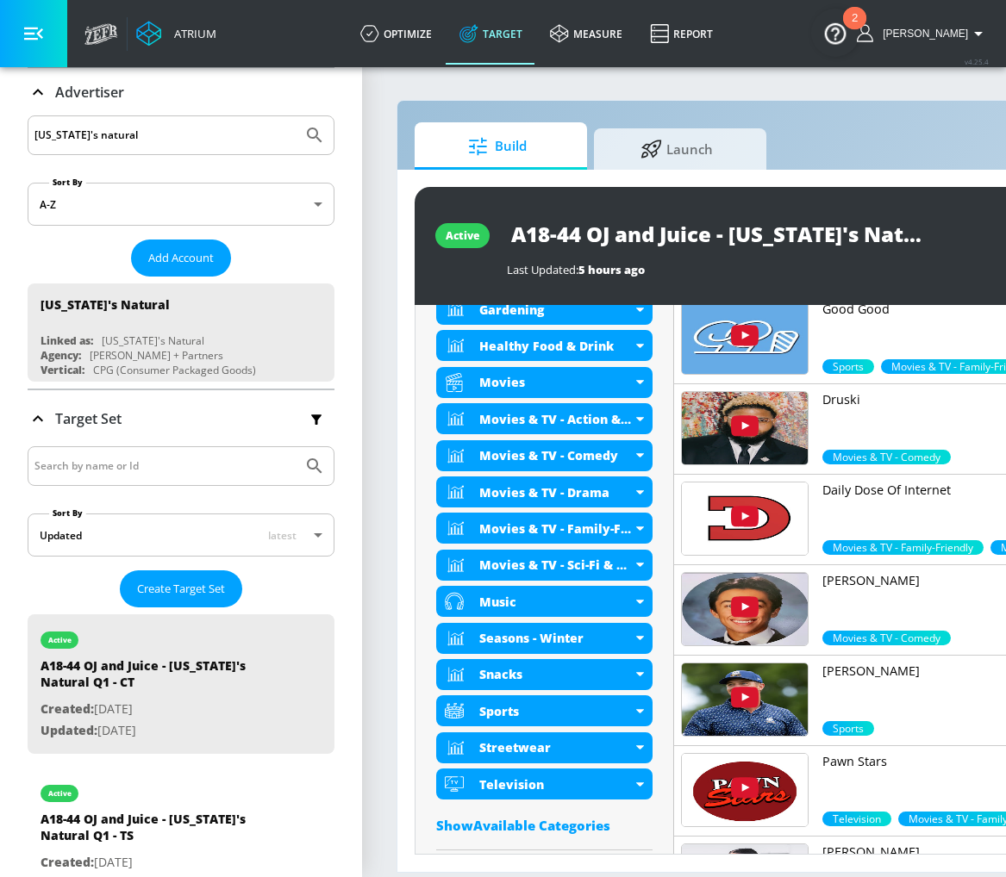
scroll to position [1049, 0]
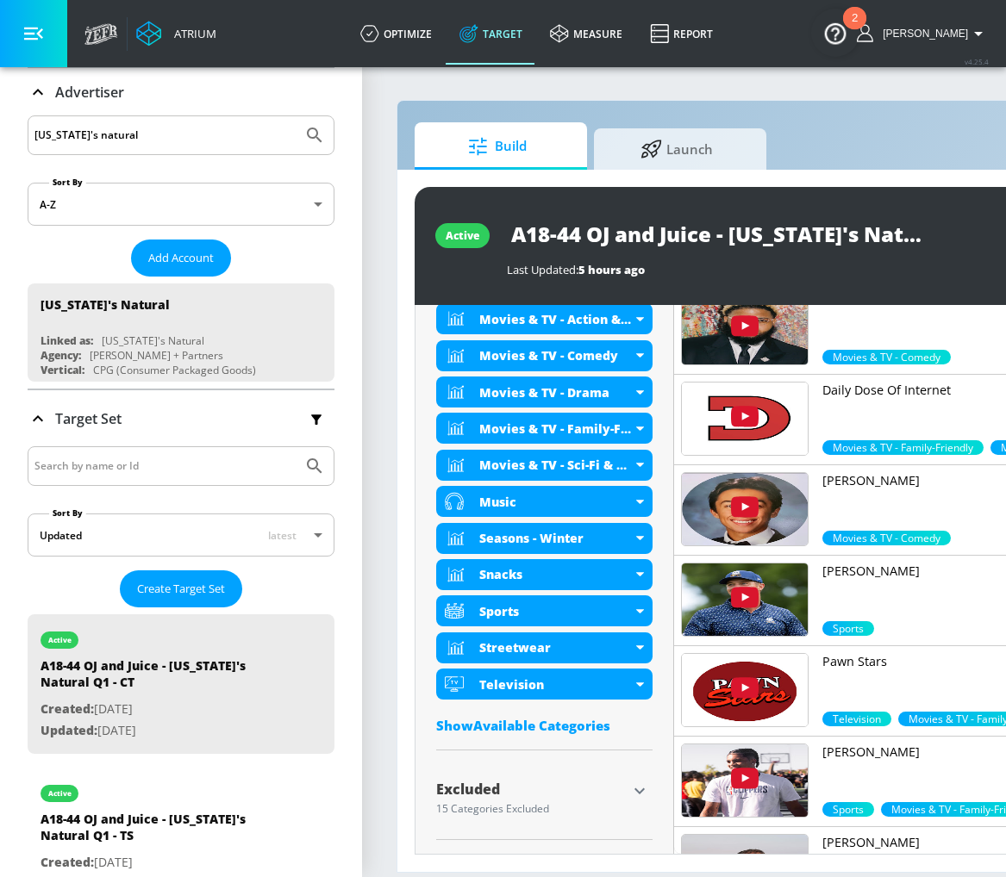
click at [542, 717] on div "Show Available Categories" at bounding box center [544, 725] width 216 height 17
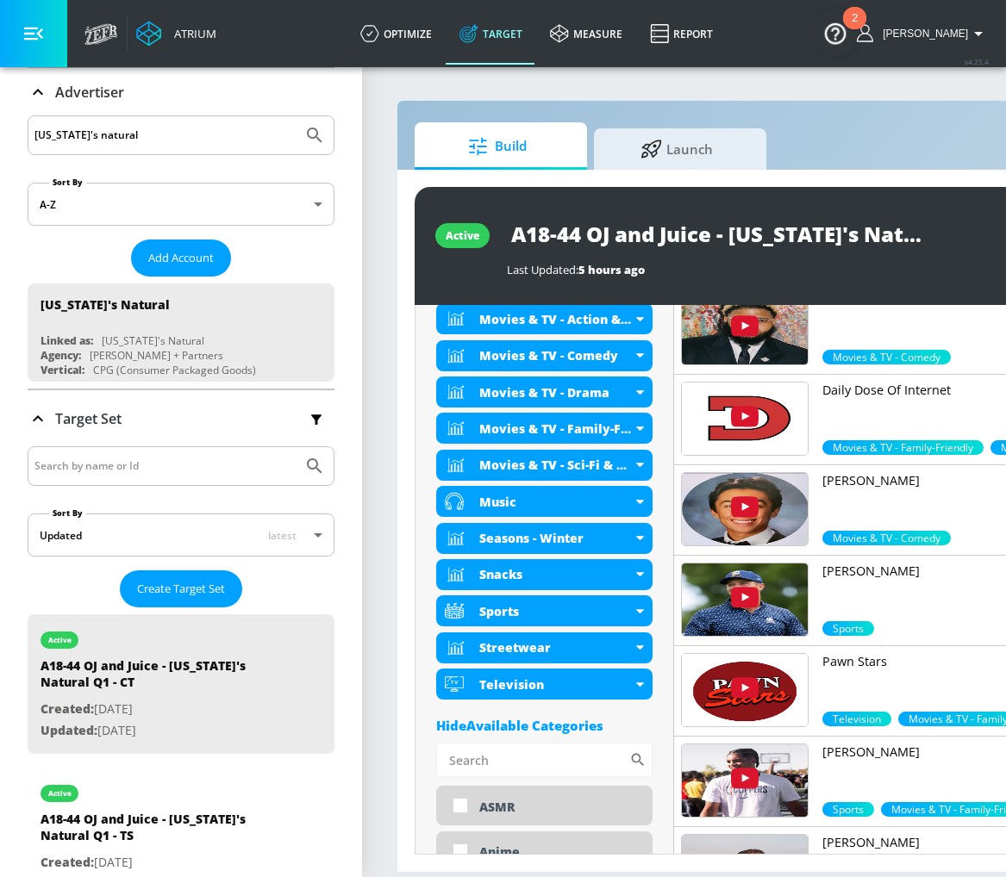
scroll to position [2900, 0]
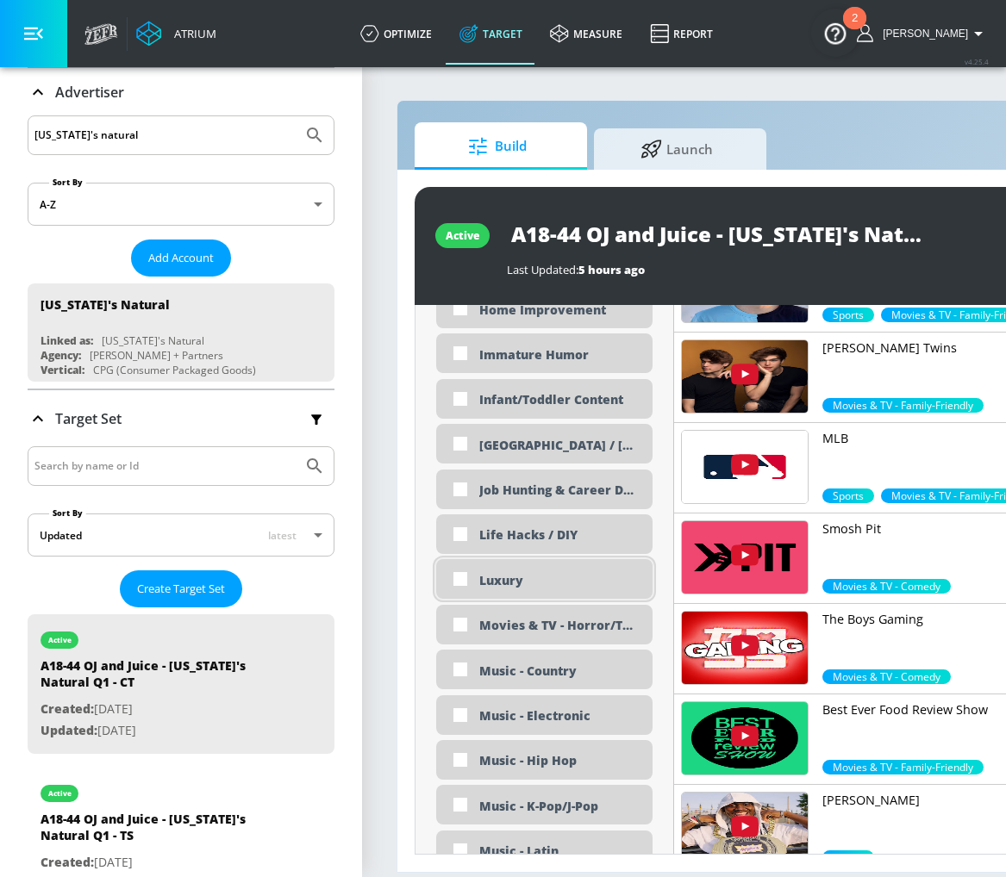
click at [506, 574] on div "Luxury" at bounding box center [559, 580] width 160 height 16
checkbox input "true"
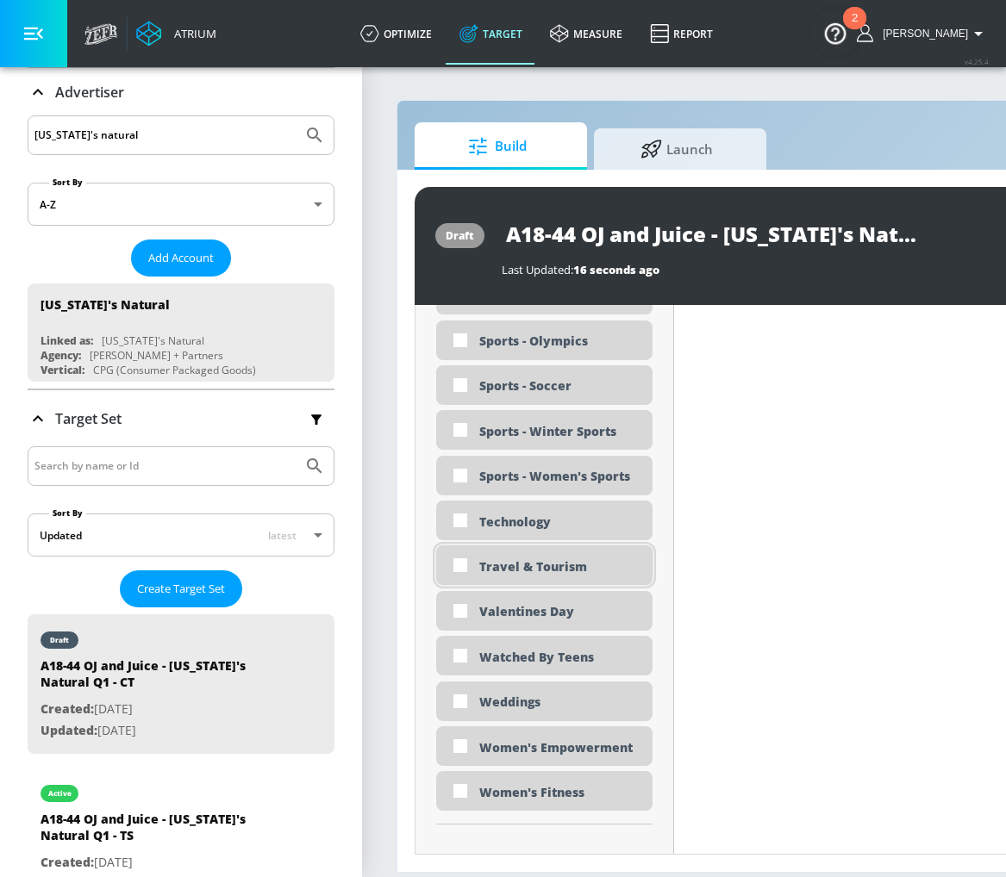
scroll to position [4270, 0]
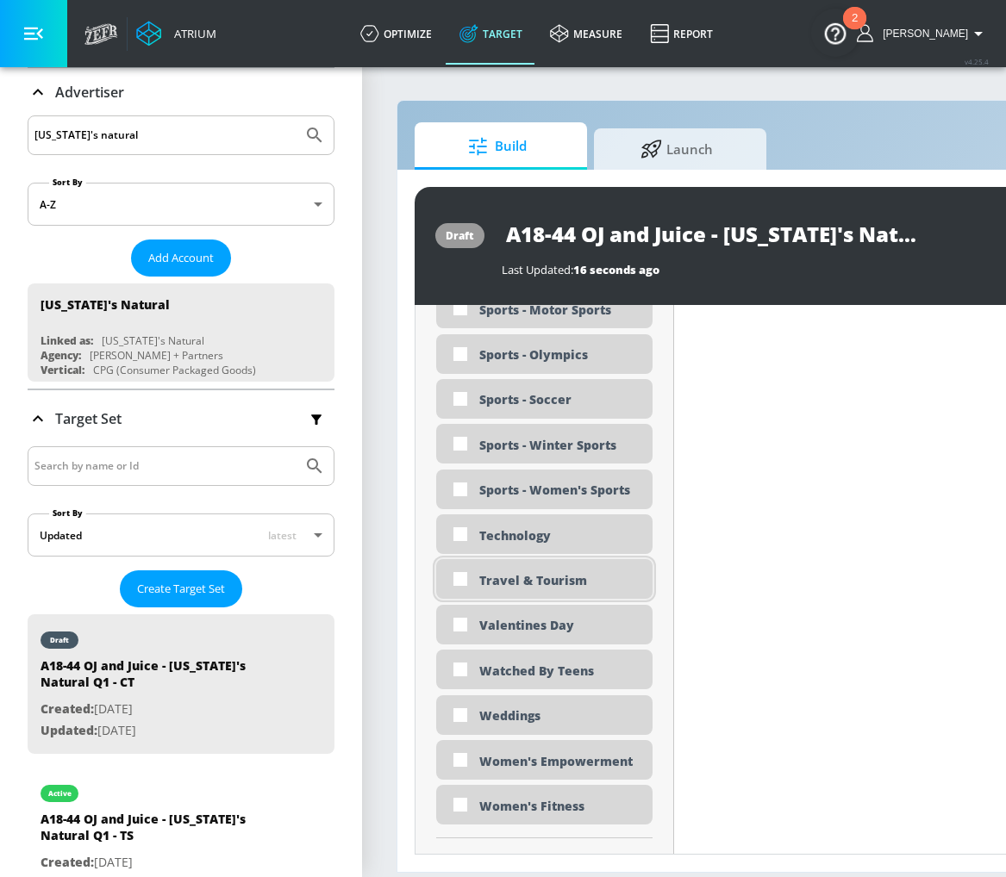
click at [479, 567] on div "Travel & Tourism" at bounding box center [544, 579] width 216 height 40
checkbox input "true"
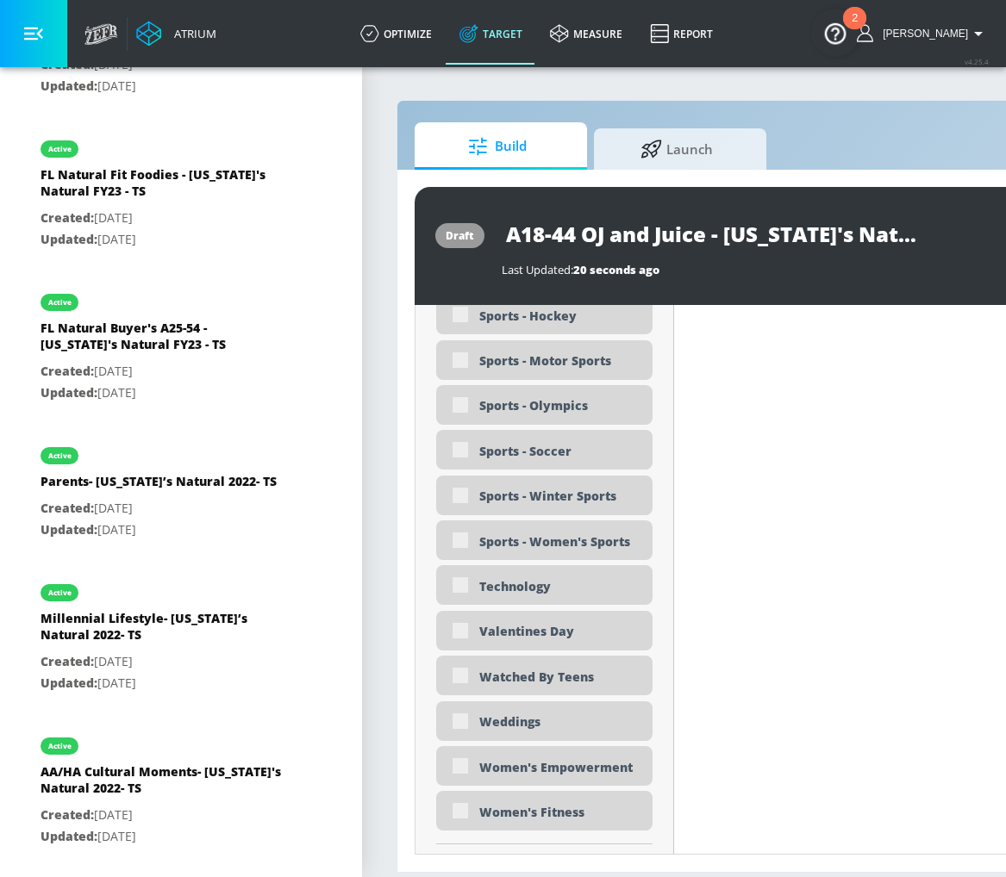
scroll to position [3418, 0]
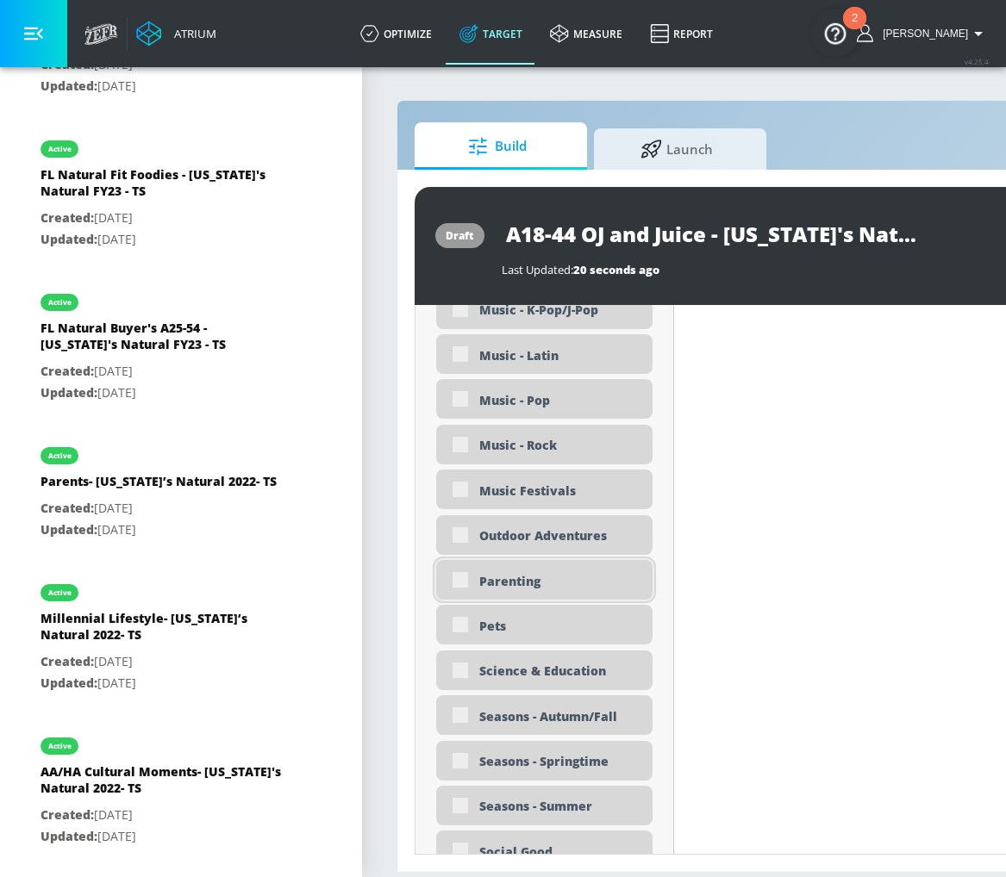
click at [522, 573] on div "Parenting" at bounding box center [559, 581] width 160 height 16
click at [458, 575] on div "Parenting" at bounding box center [544, 580] width 216 height 40
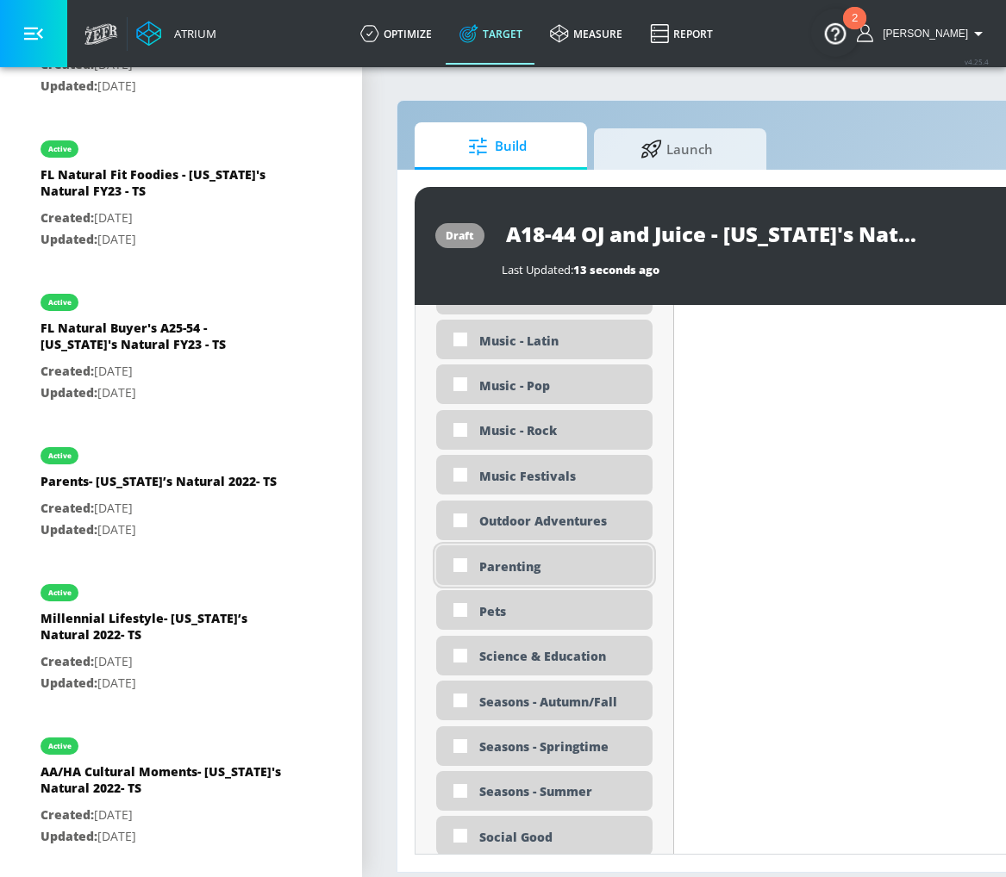
scroll to position [3404, 0]
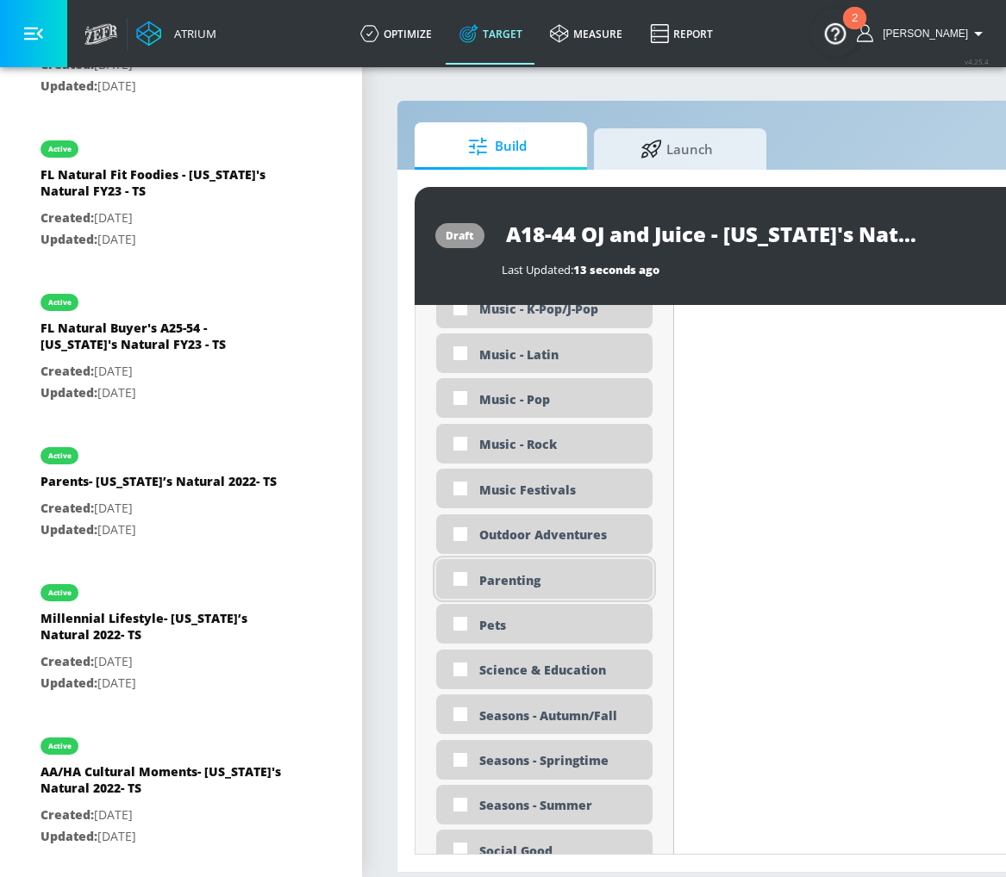
click at [529, 574] on div "Parenting" at bounding box center [559, 580] width 160 height 16
checkbox input "true"
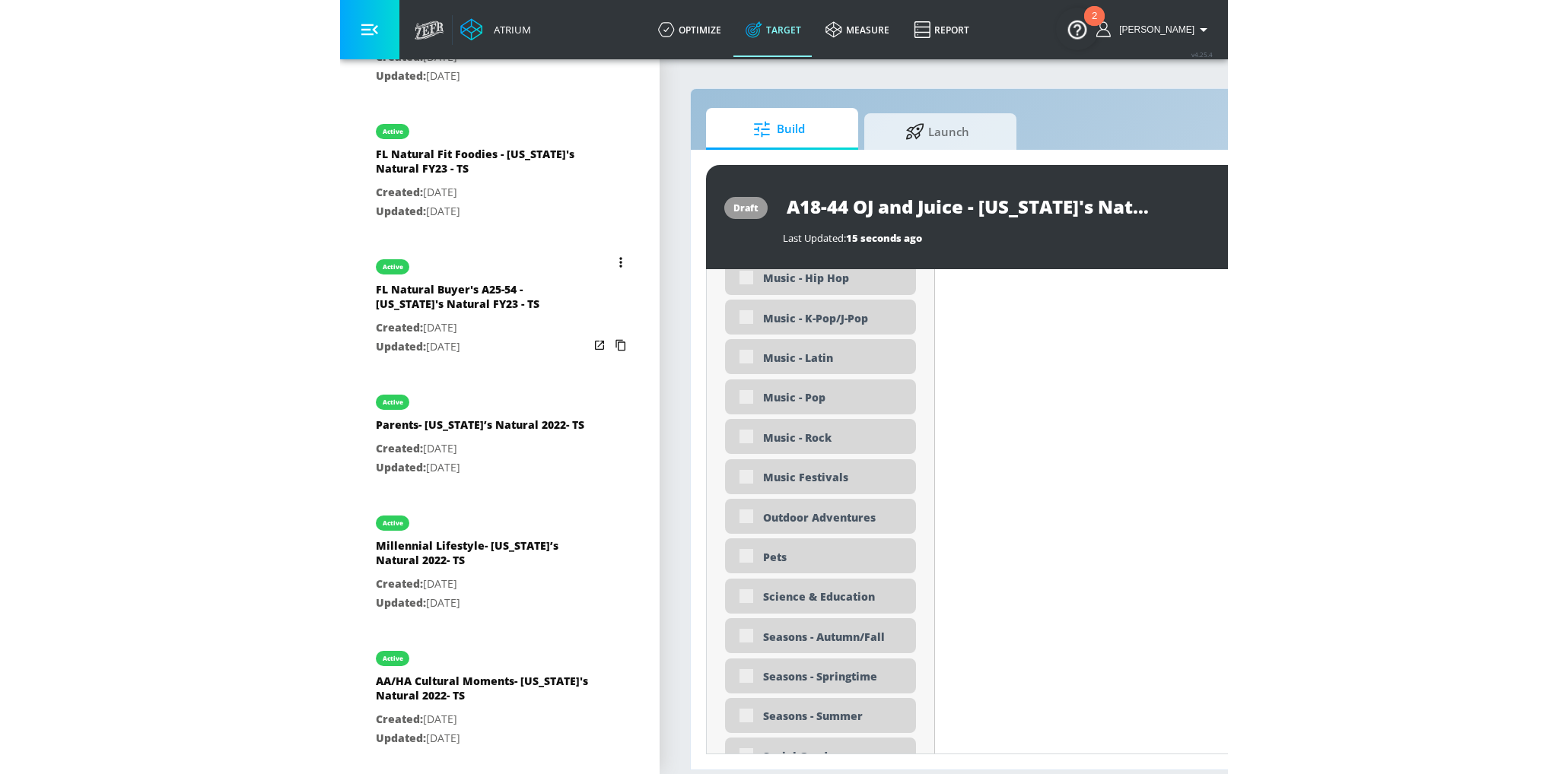
scroll to position [3017, 0]
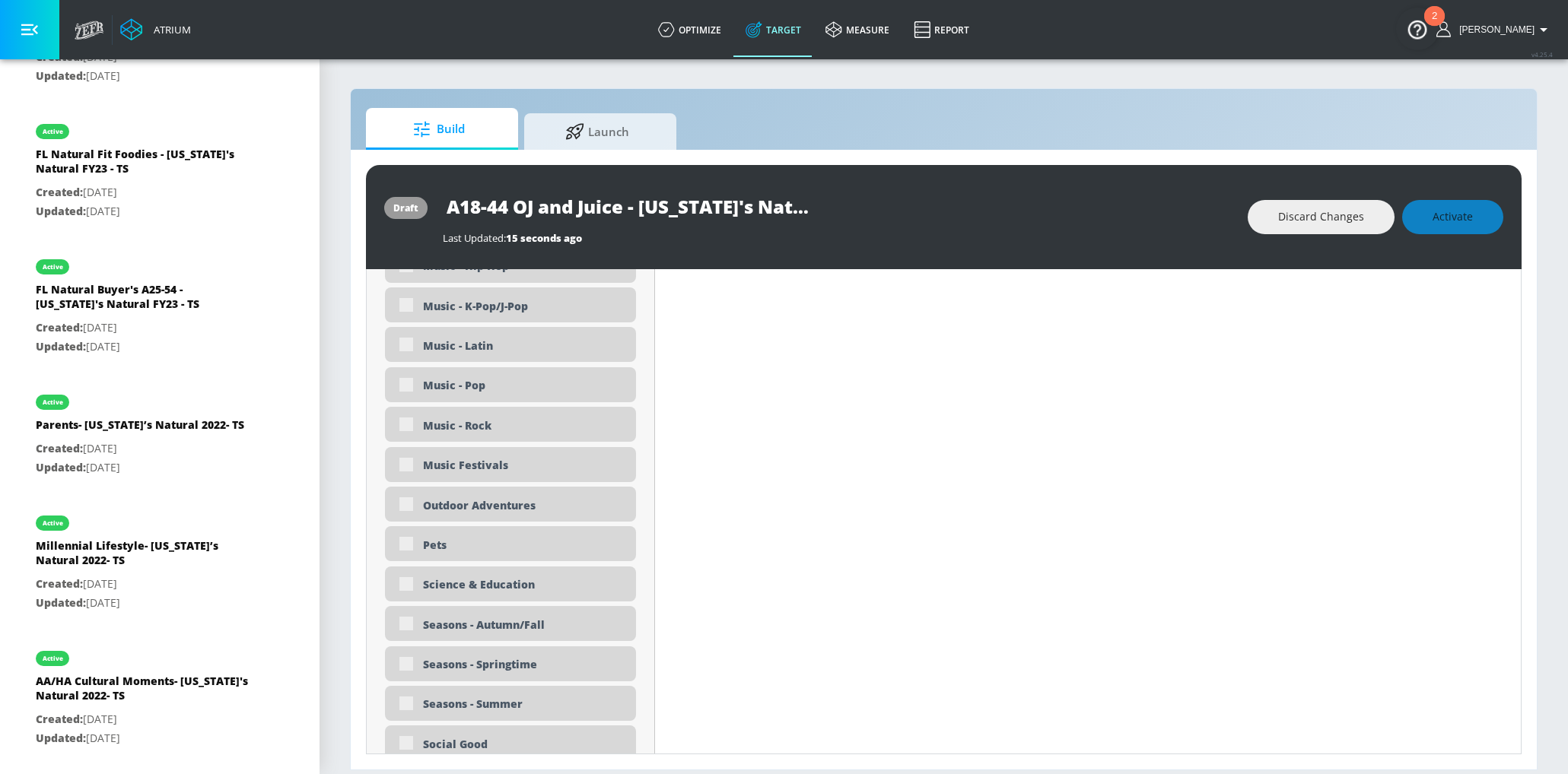
click at [1431, 225] on div "Discard Changes Activate" at bounding box center [1376, 217] width 256 height 34
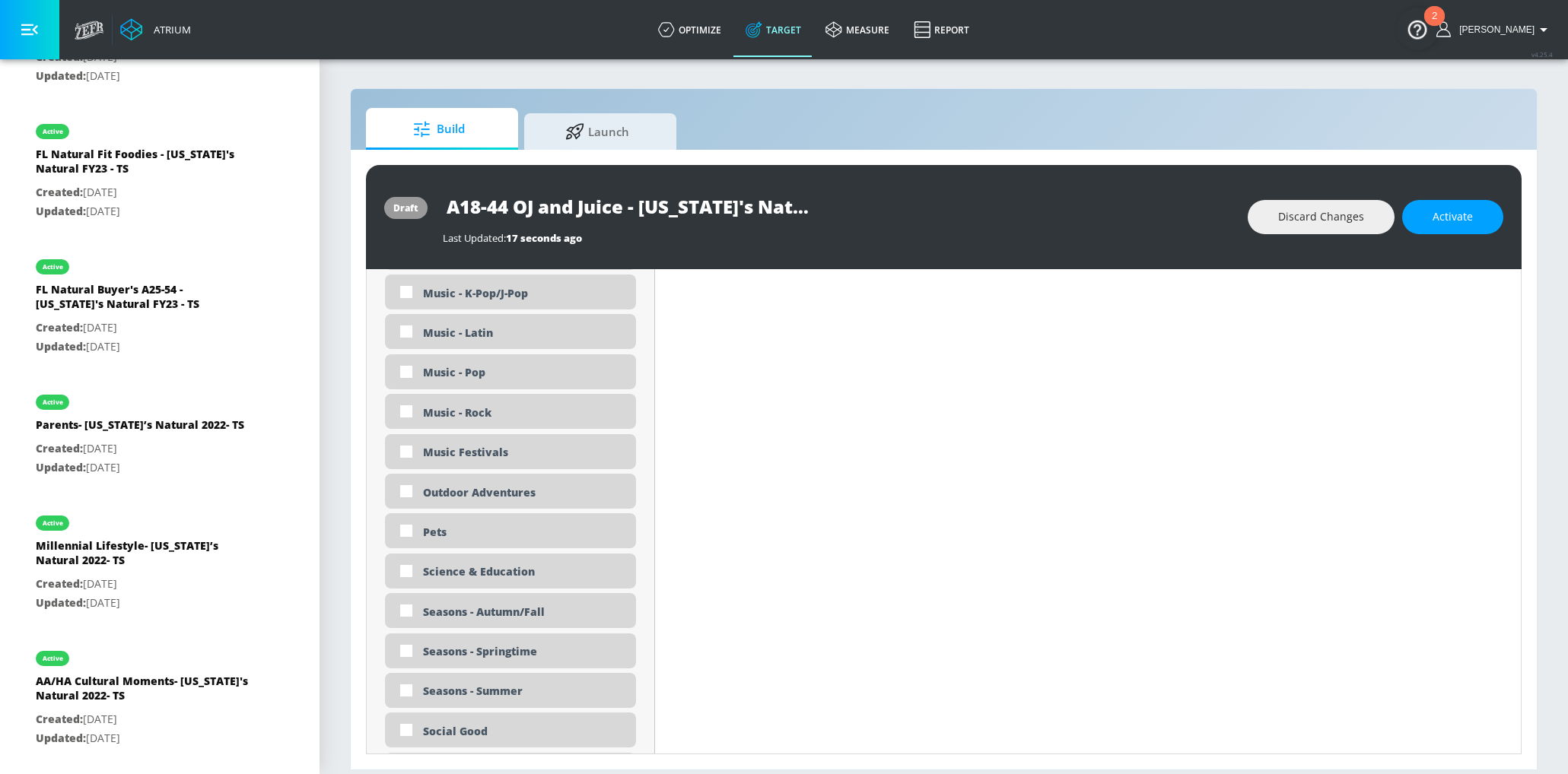
scroll to position [3004, 0]
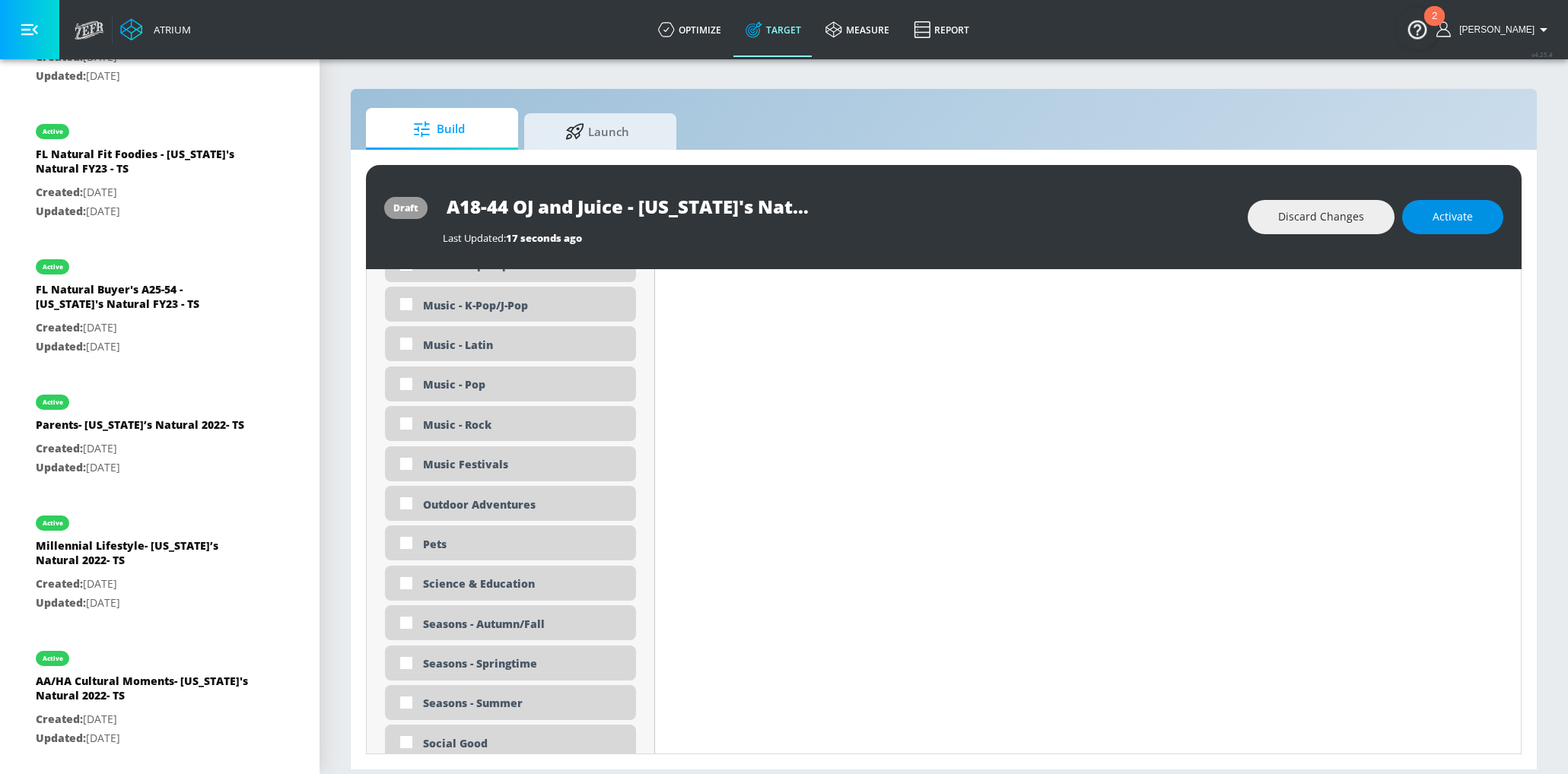
click at [1431, 214] on span "Activate" at bounding box center [1452, 217] width 41 height 19
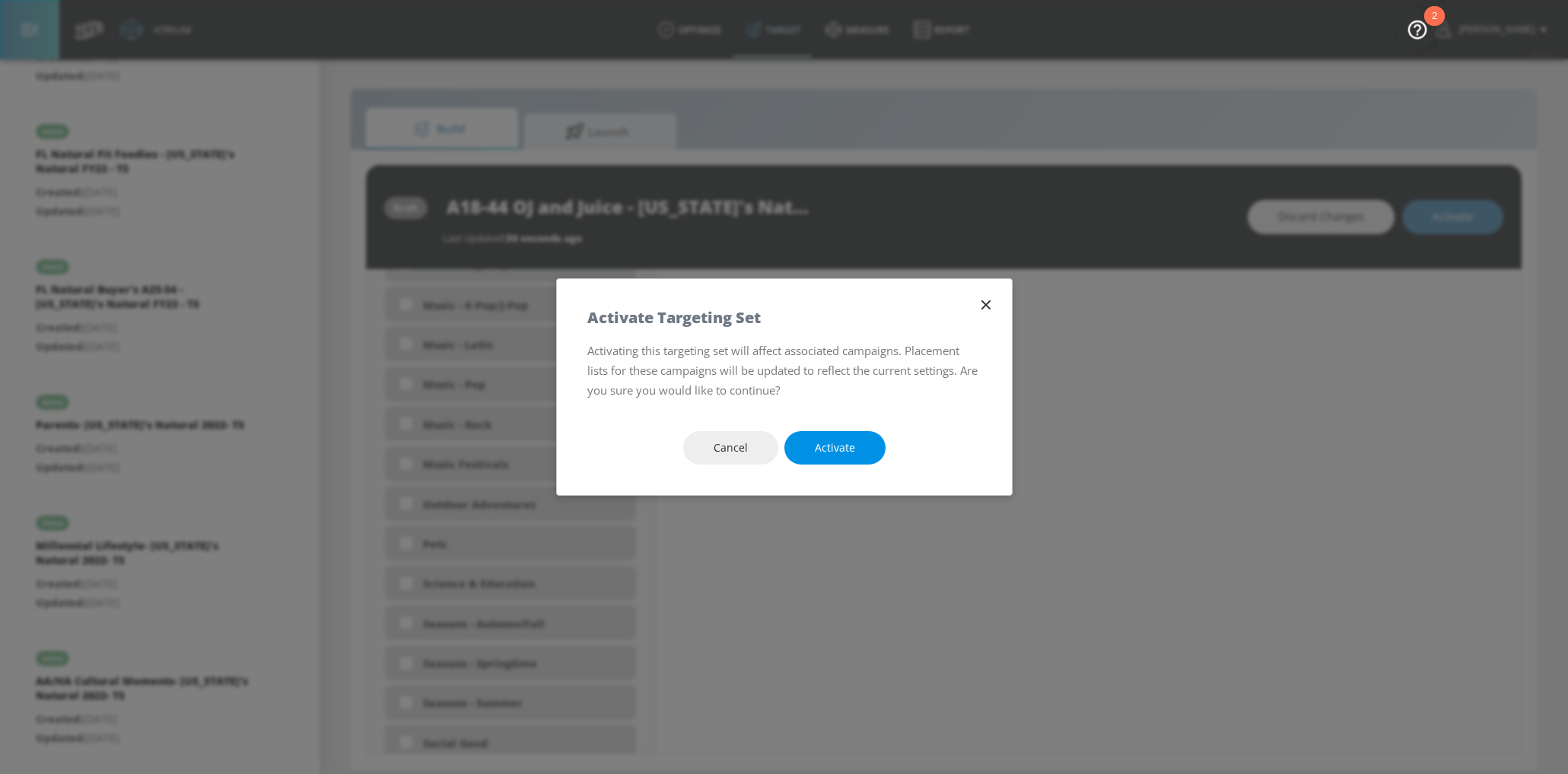
click at [835, 447] on span "Activate" at bounding box center [835, 448] width 41 height 19
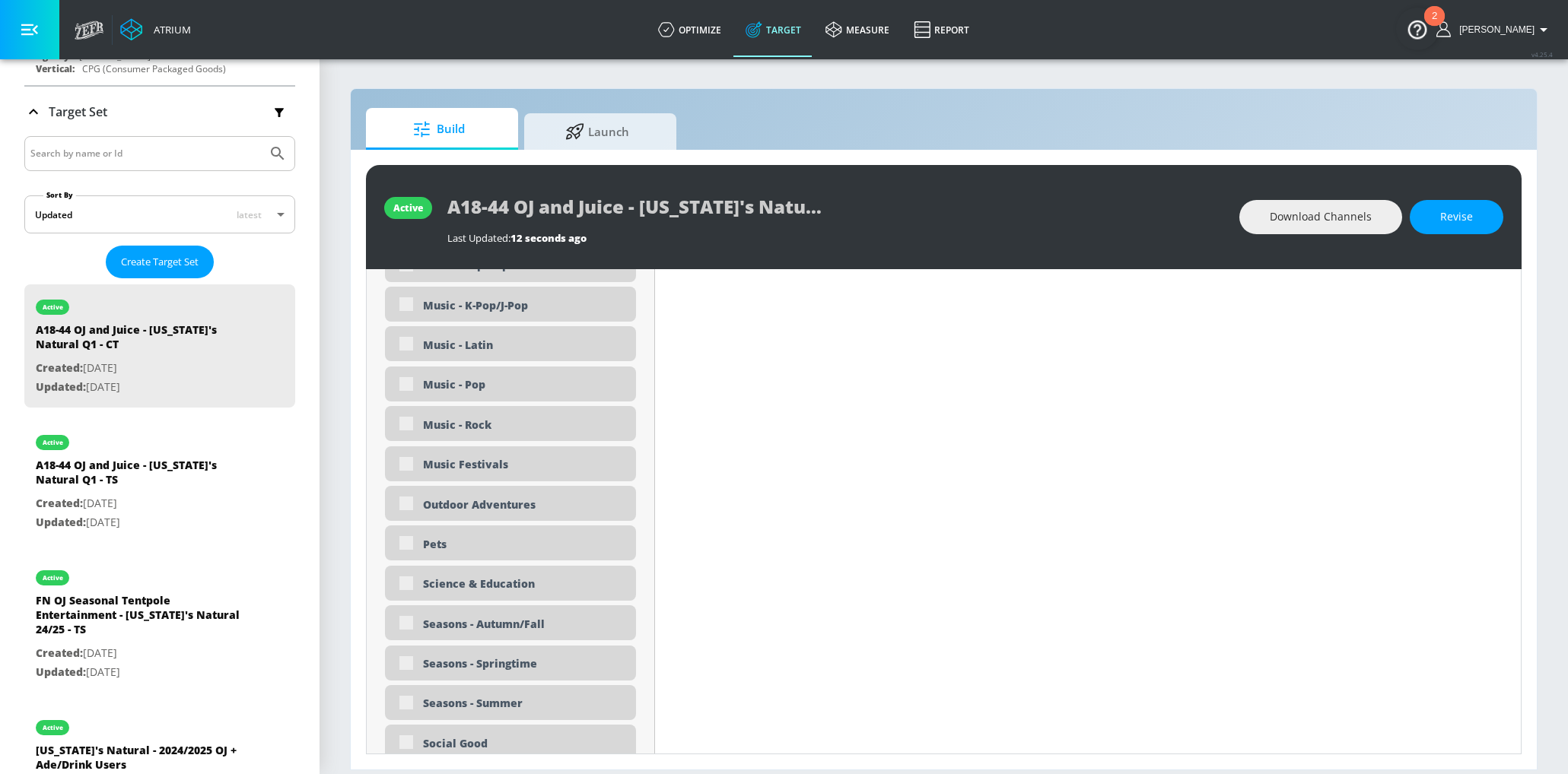
scroll to position [375, 0]
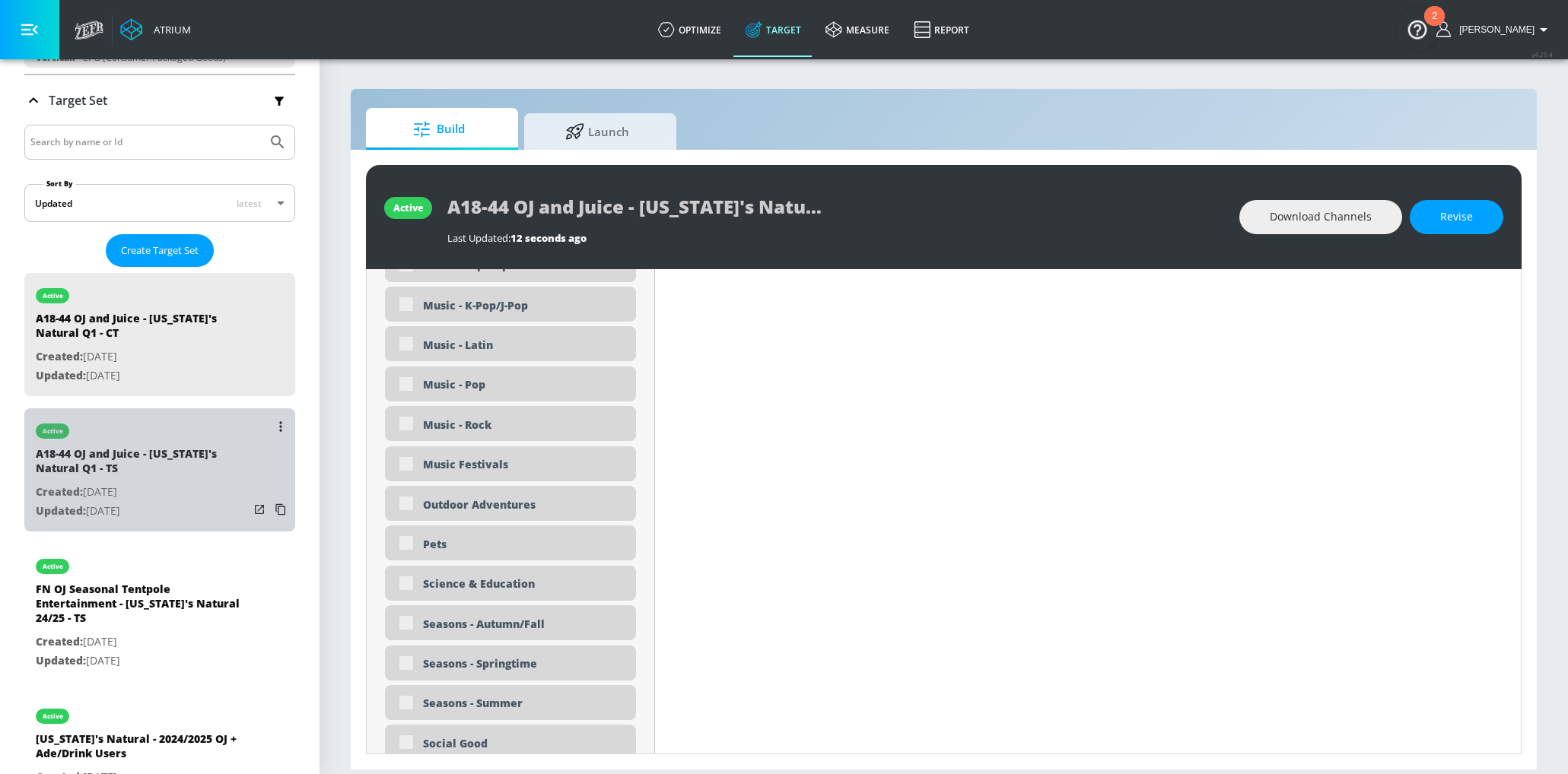
click at [155, 463] on div "A18-44 OJ and Juice - Florida's Natural Q1 - TS" at bounding box center [141, 464] width 213 height 36
type input "A18-44 OJ and Juice - Florida's Natural Q1 - TS"
type input "videos"
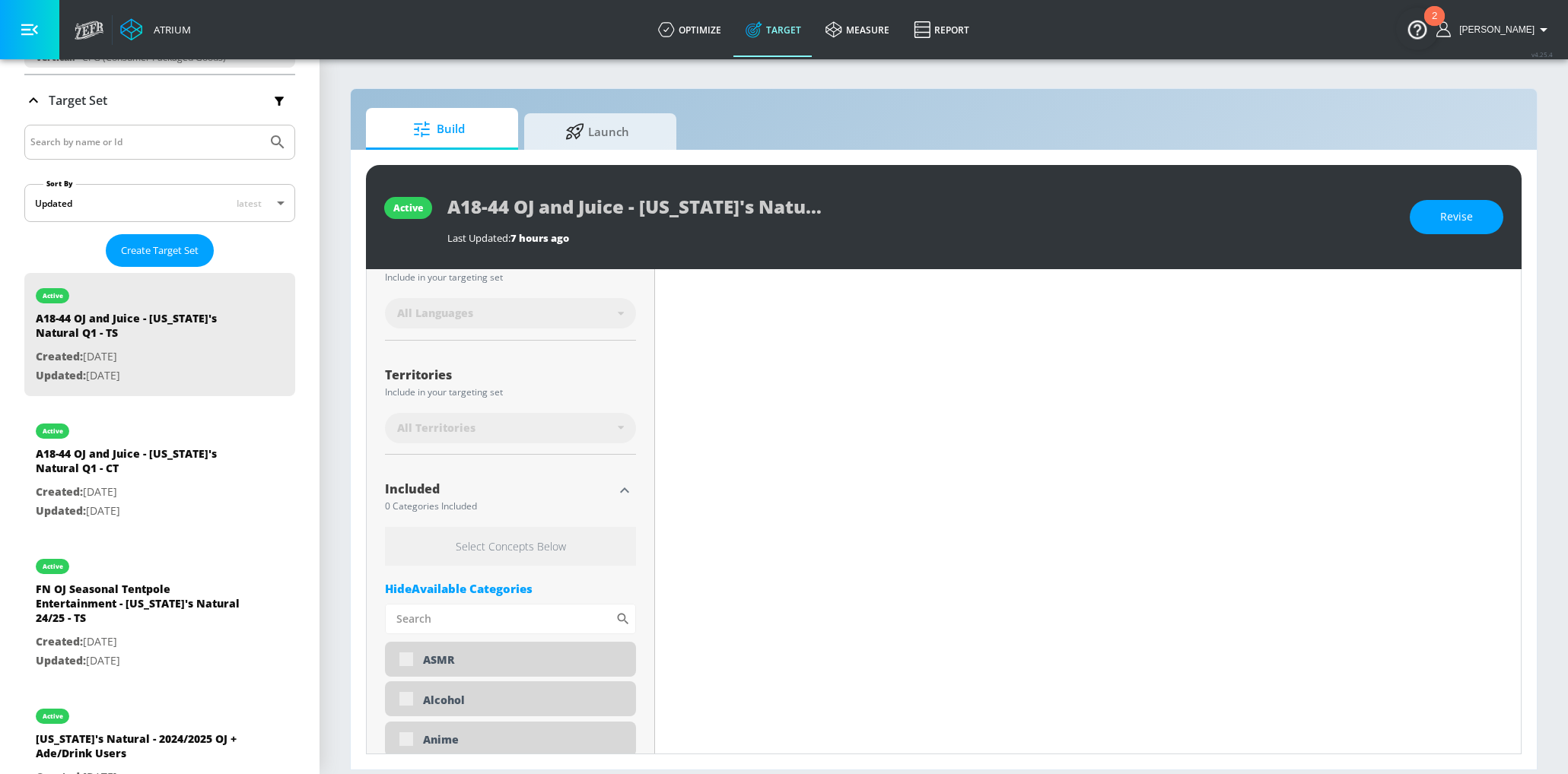
scroll to position [342, 0]
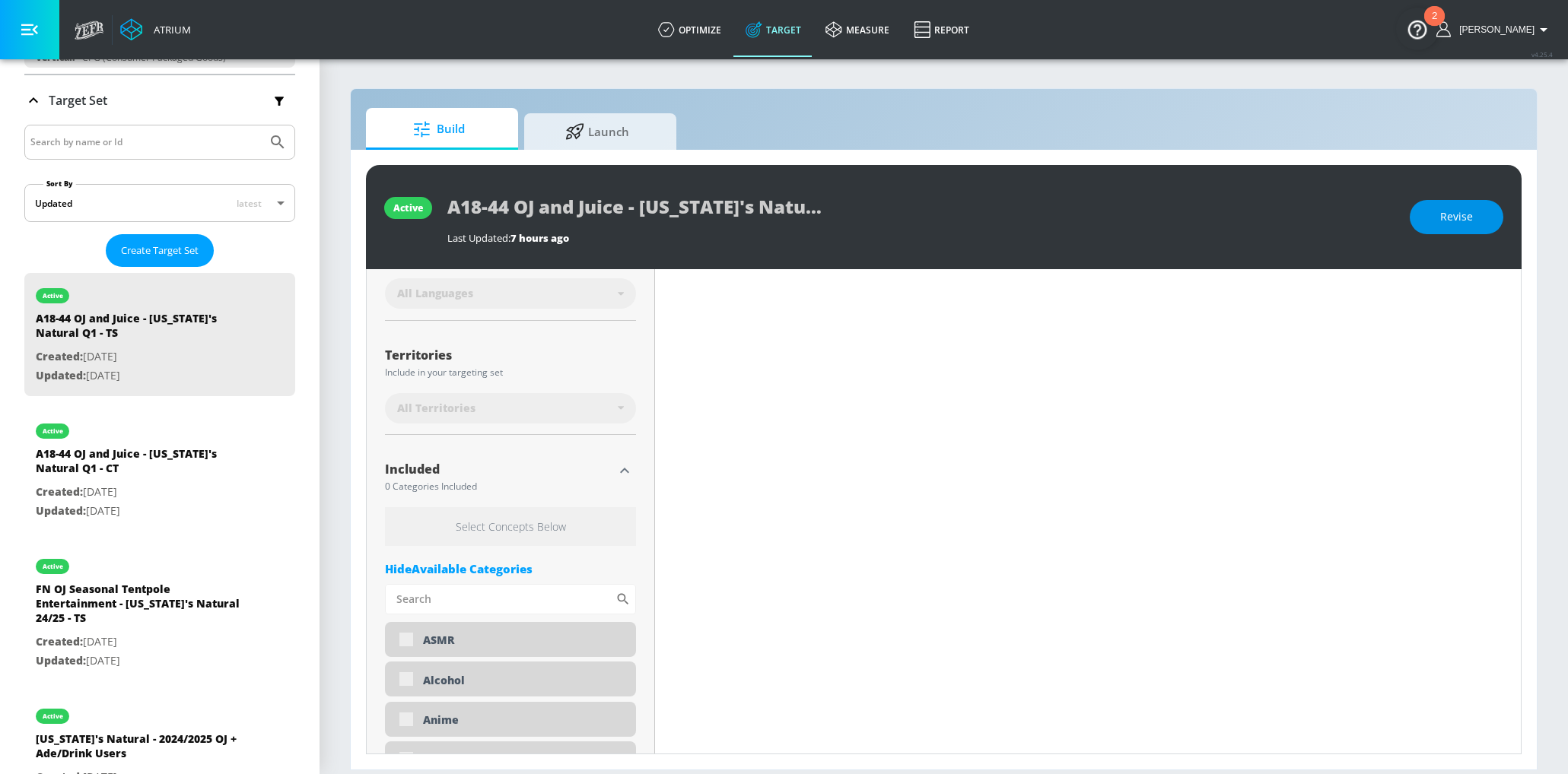
click at [1431, 211] on span "Revise" at bounding box center [1456, 217] width 33 height 19
type input "0.5"
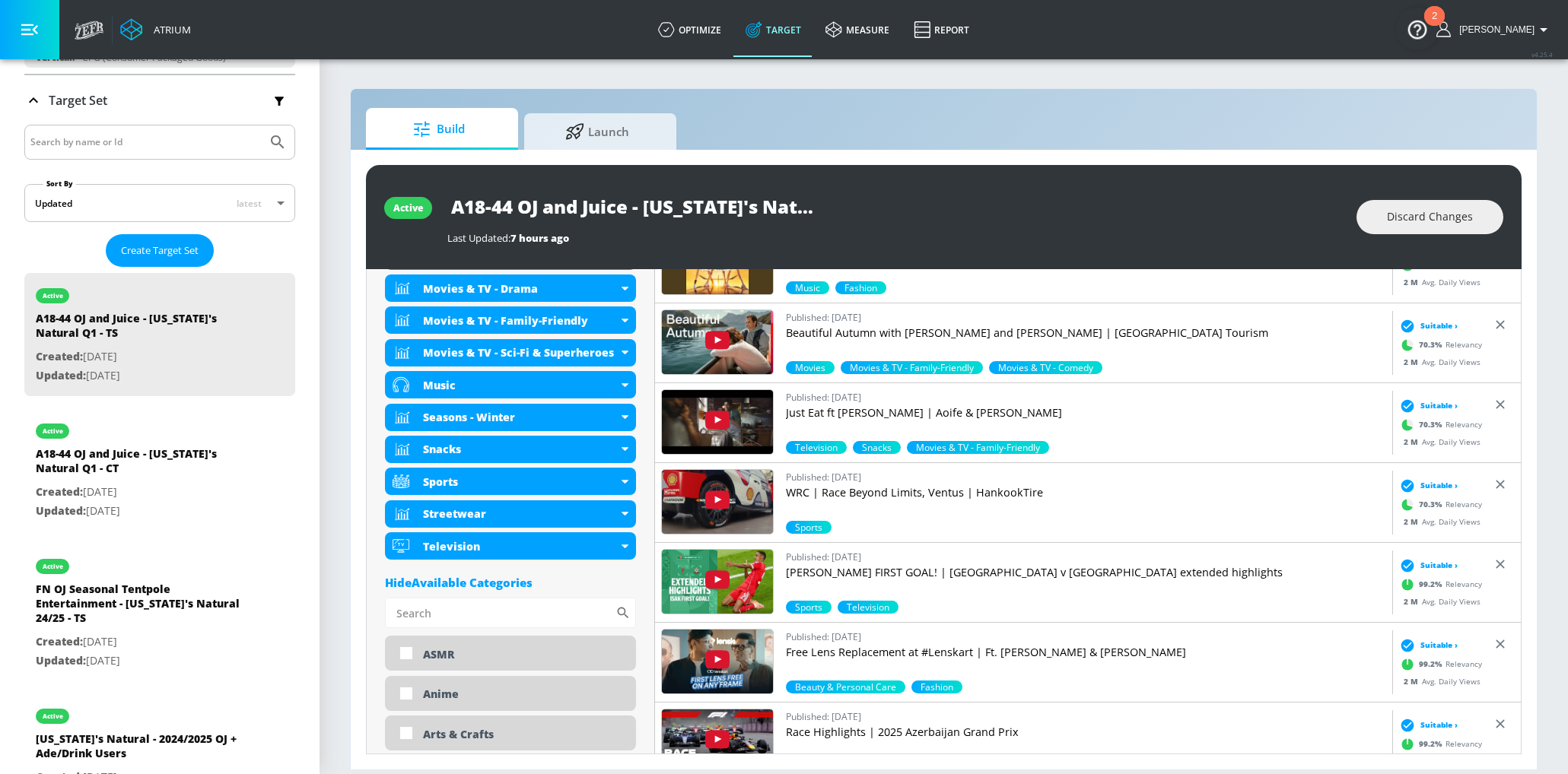
scroll to position [2542, 0]
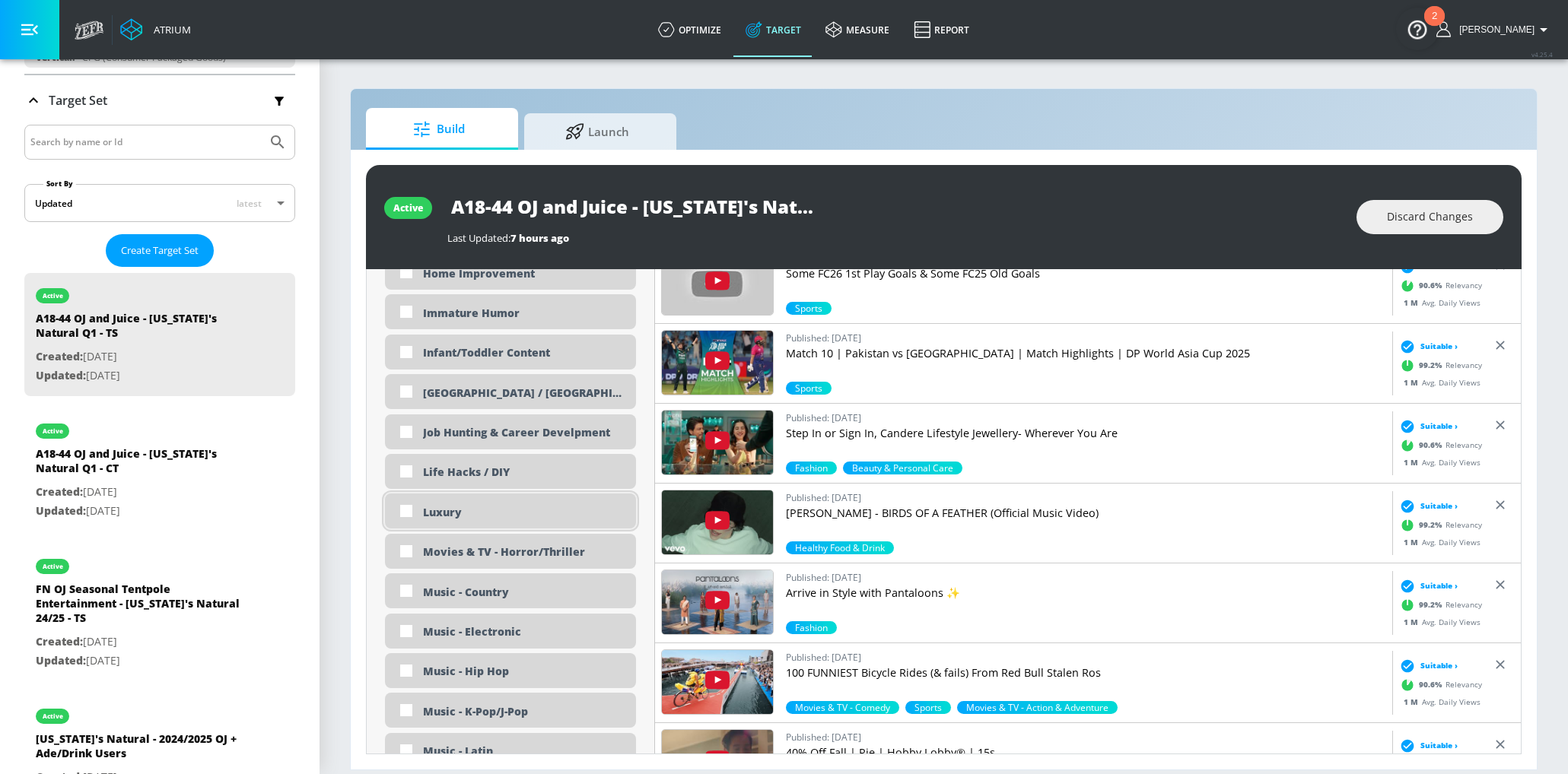
click at [451, 499] on div "Luxury" at bounding box center [510, 511] width 251 height 35
checkbox input "true"
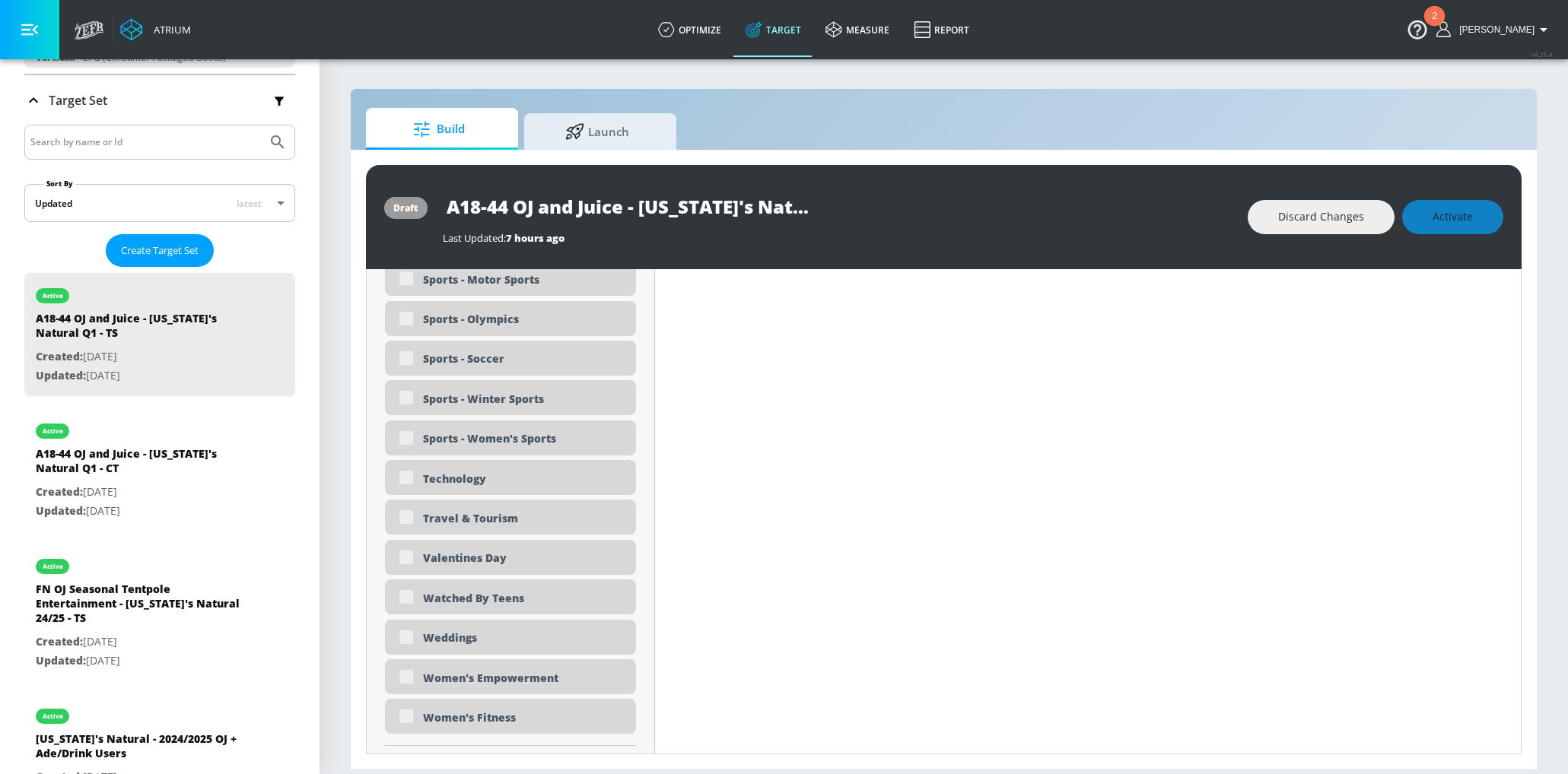
scroll to position [3789, 0]
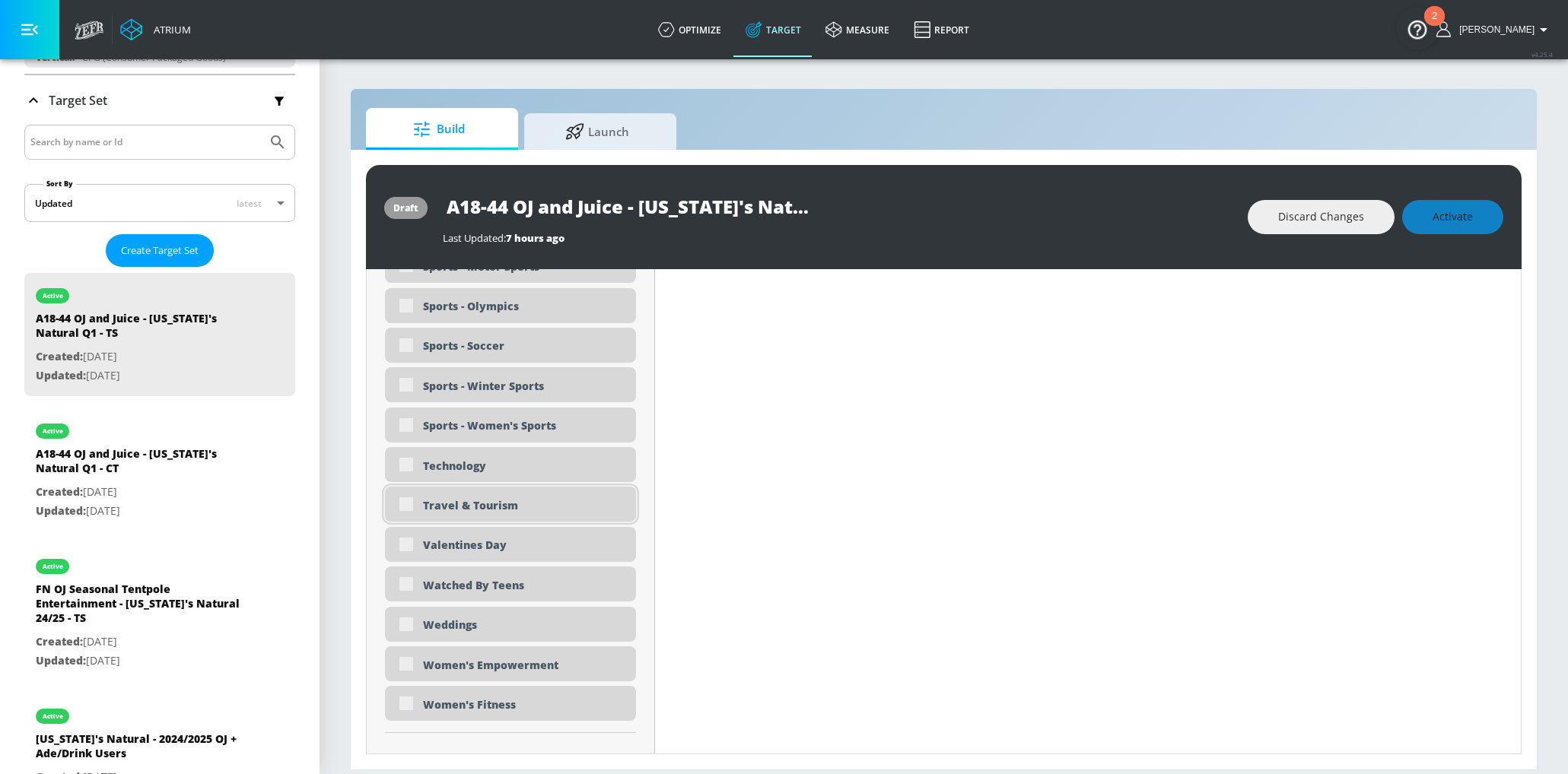
click at [509, 505] on div "Travel & Tourism" at bounding box center [524, 505] width 201 height 14
click at [444, 507] on div "Travel & Tourism" at bounding box center [524, 505] width 201 height 14
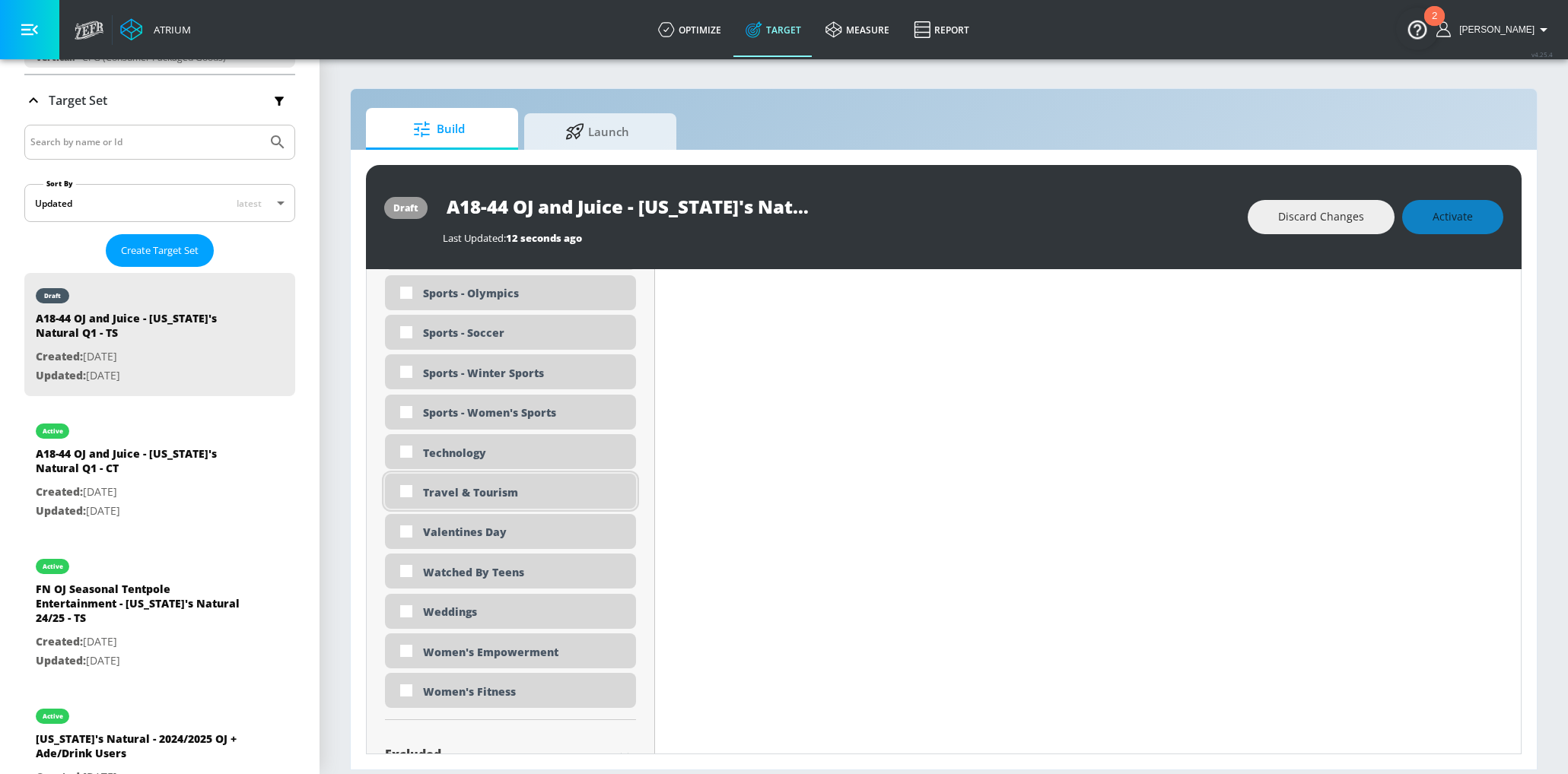
scroll to position [3776, 0]
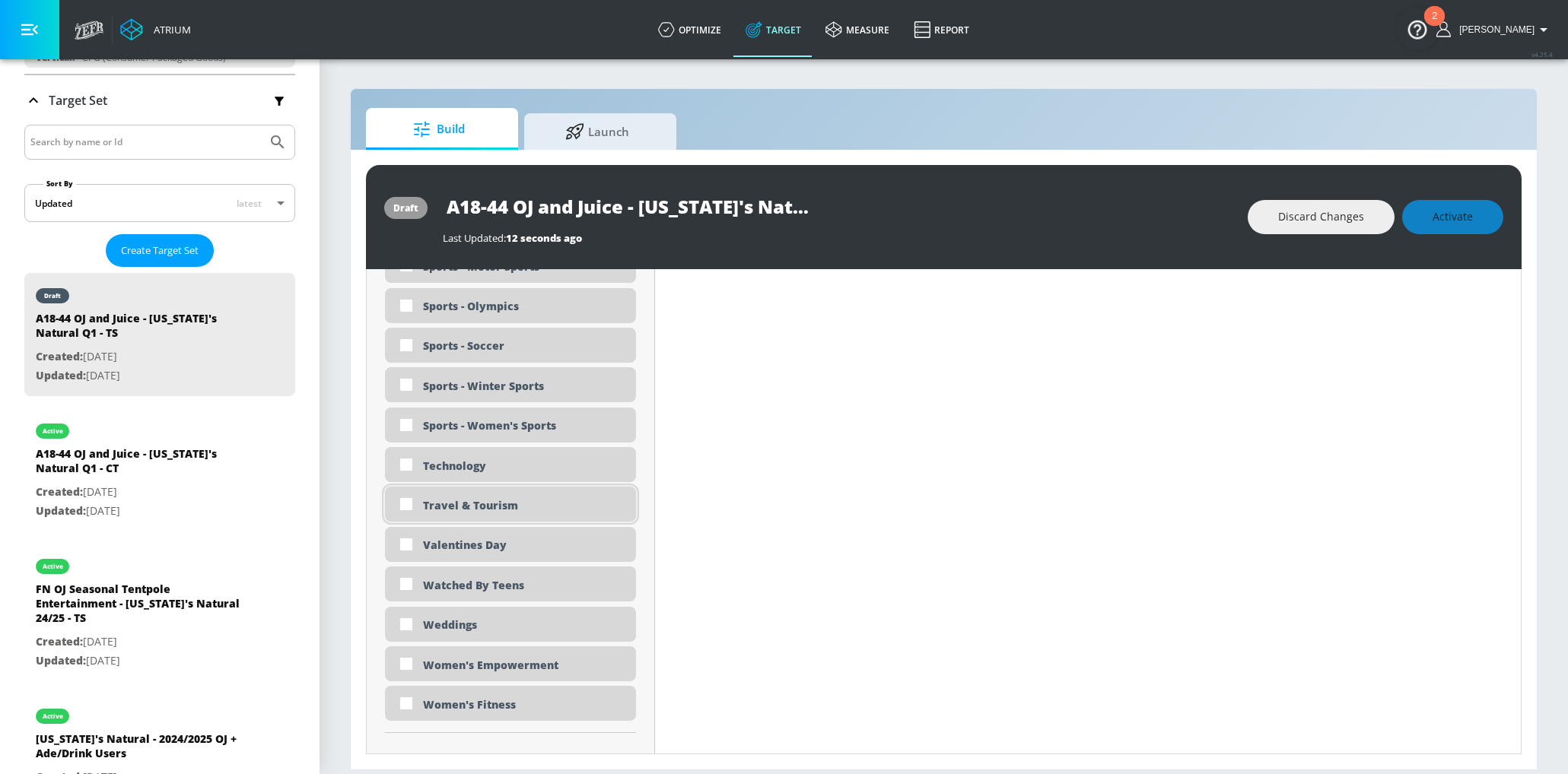
click at [483, 502] on div "Travel & Tourism" at bounding box center [524, 505] width 201 height 14
checkbox input "true"
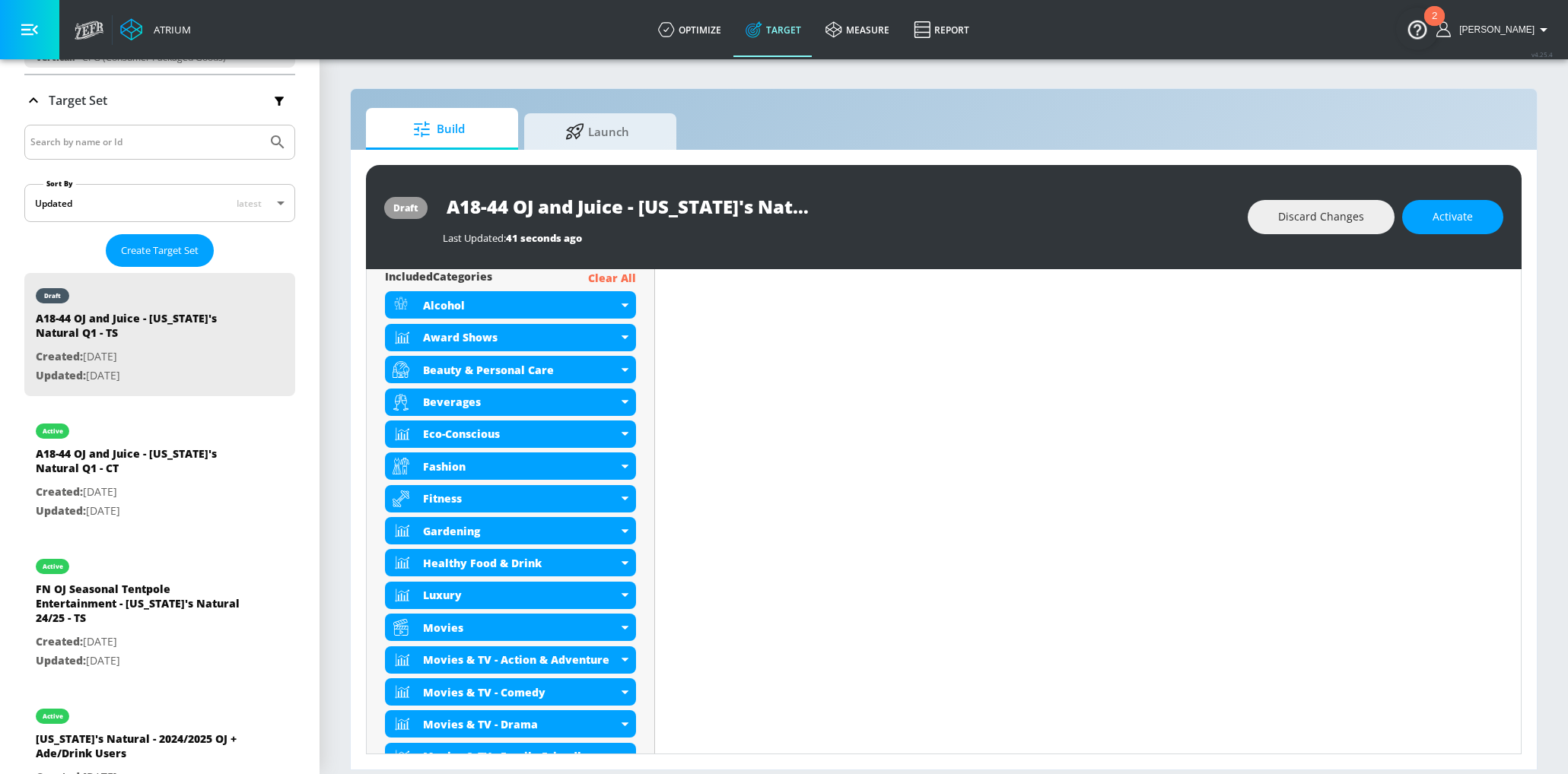
scroll to position [0, 0]
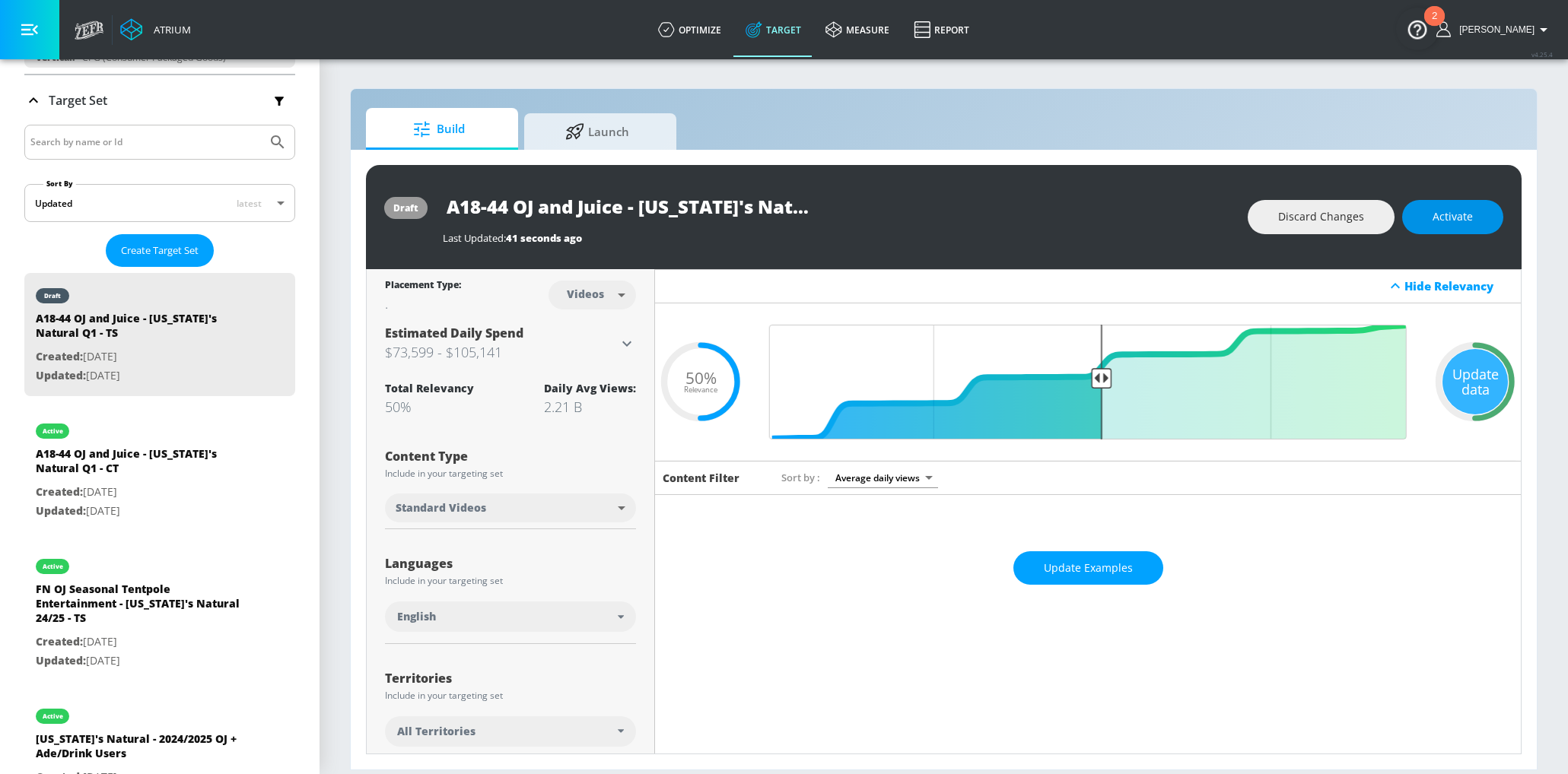
click at [1431, 226] on button "Activate" at bounding box center [1452, 217] width 102 height 34
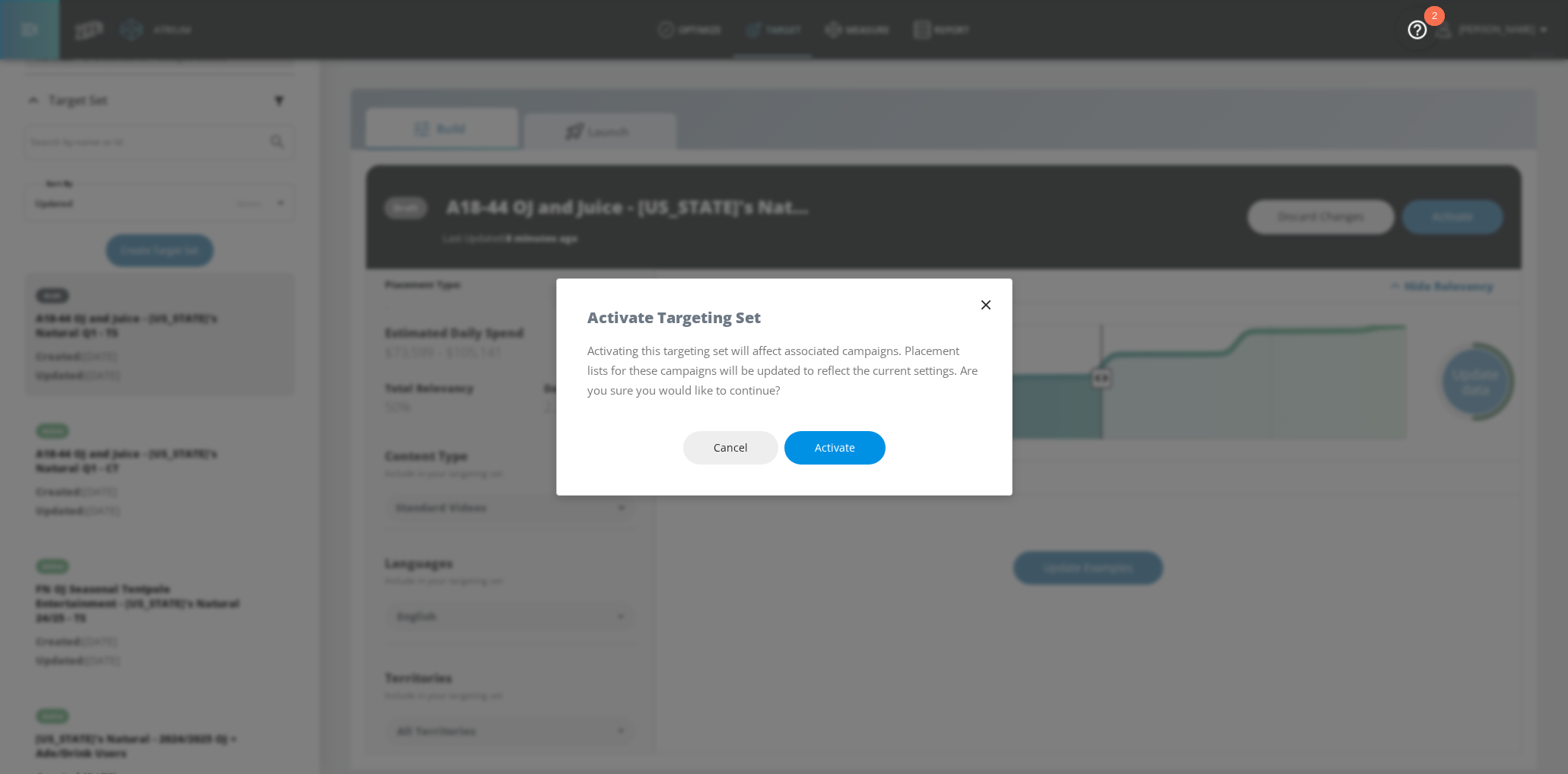
click at [841, 443] on span "Activate" at bounding box center [835, 448] width 41 height 19
